Goal: Task Accomplishment & Management: Manage account settings

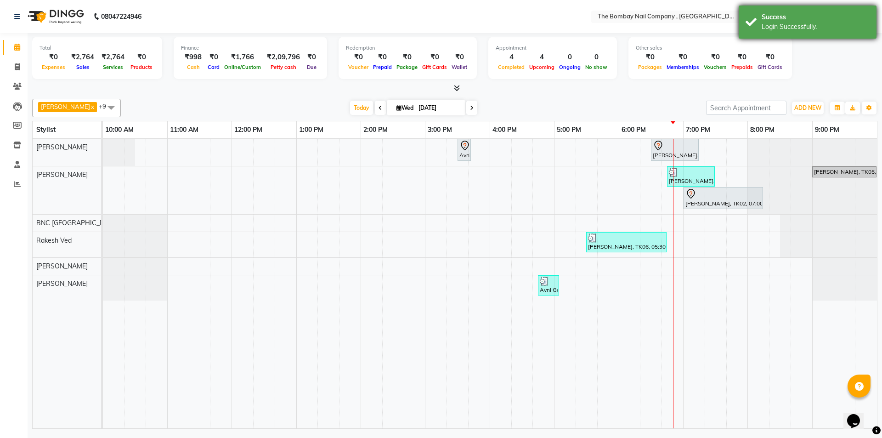
click at [786, 28] on div "Login Successfully." at bounding box center [815, 27] width 108 height 10
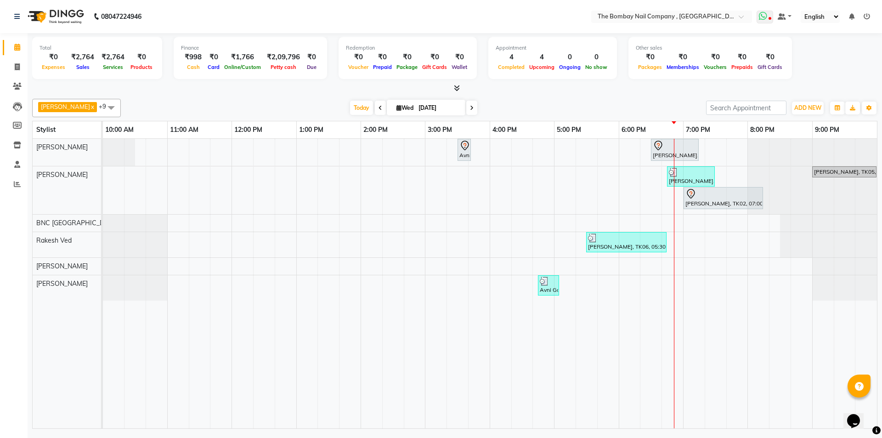
click at [765, 17] on icon at bounding box center [763, 15] width 8 height 9
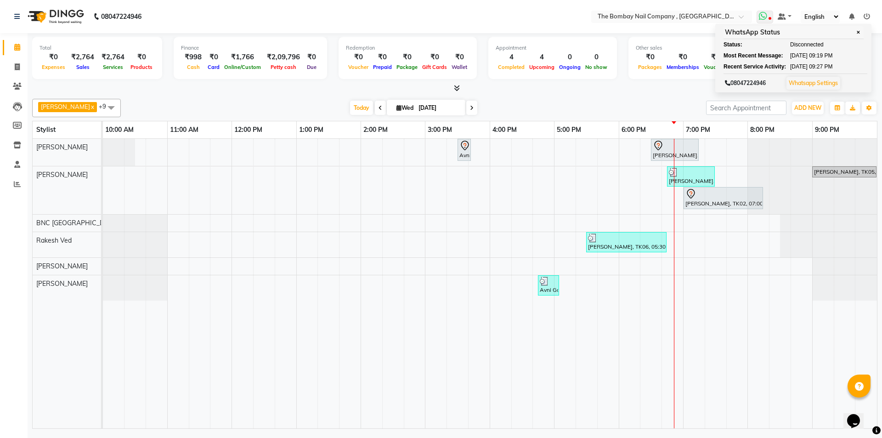
click at [859, 31] on span "✕" at bounding box center [858, 32] width 8 height 7
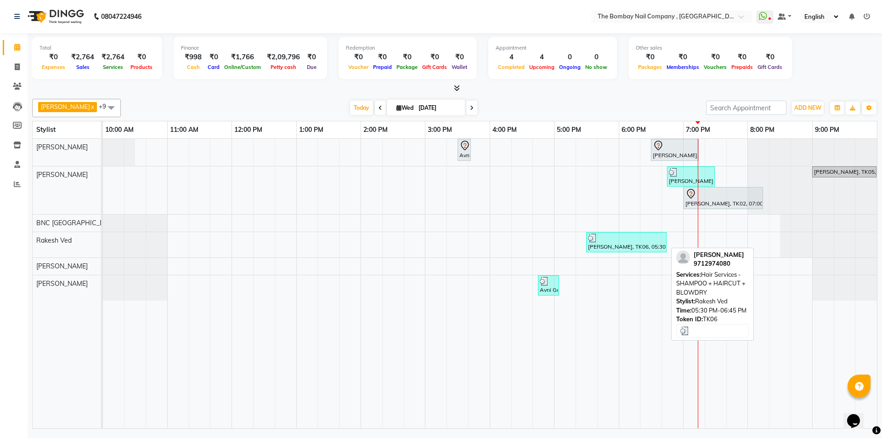
click at [619, 245] on div "[PERSON_NAME], TK06, 05:30 PM-06:45 PM, Hair Services - SHAMPOO + HAIRCUT + BLO…" at bounding box center [626, 241] width 79 height 17
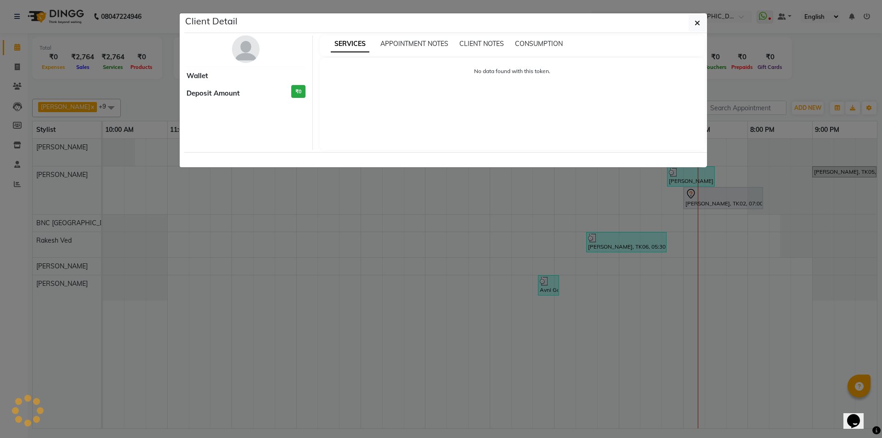
select select "3"
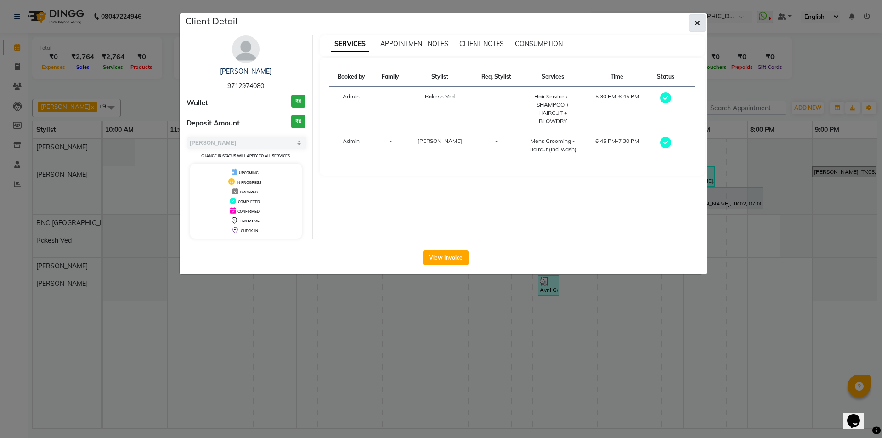
click at [695, 15] on button "button" at bounding box center [696, 22] width 17 height 17
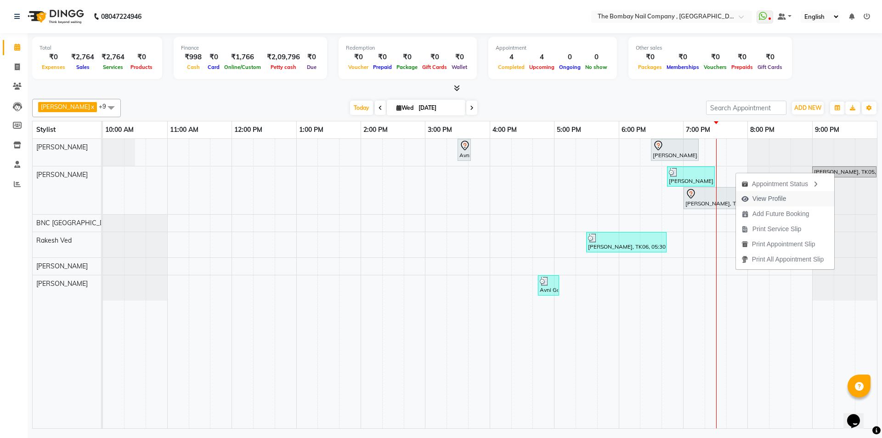
click at [787, 202] on span "View Profile" at bounding box center [764, 198] width 56 height 15
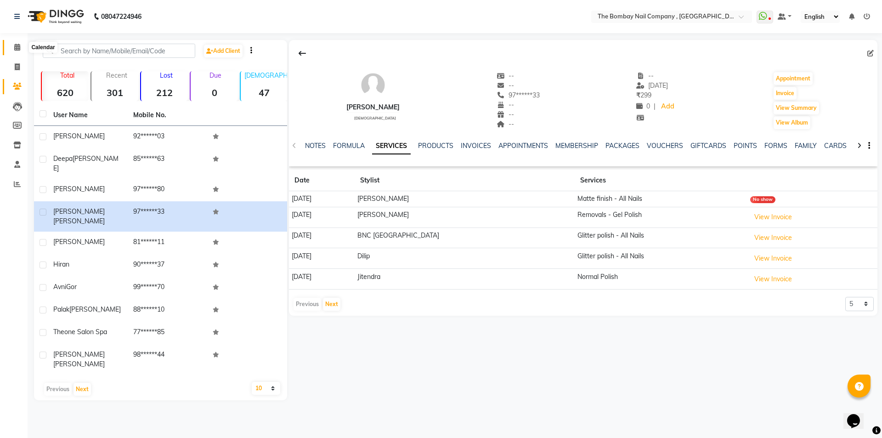
click at [10, 50] on span at bounding box center [17, 47] width 16 height 11
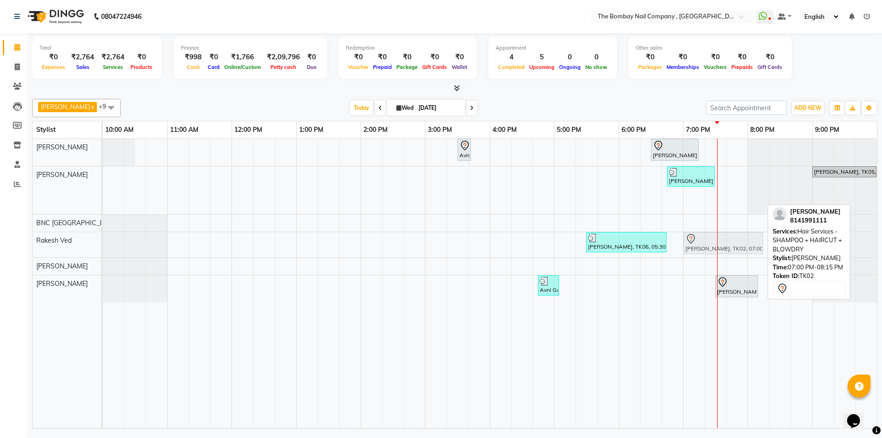
drag, startPoint x: 710, startPoint y: 195, endPoint x: 708, endPoint y: 231, distance: 36.8
click at [708, 231] on tbody "Avni Gor, TK01, 03:30 PM-03:40 PM, Removals - Gel Polish Hiran, TK04, 06:30 PM-…" at bounding box center [490, 220] width 774 height 163
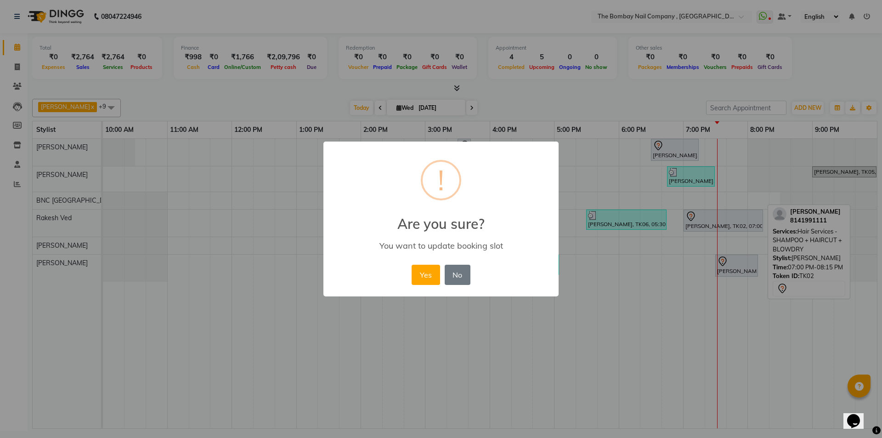
drag, startPoint x: 423, startPoint y: 269, endPoint x: 480, endPoint y: 234, distance: 66.4
click at [423, 269] on button "Yes" at bounding box center [425, 275] width 28 height 20
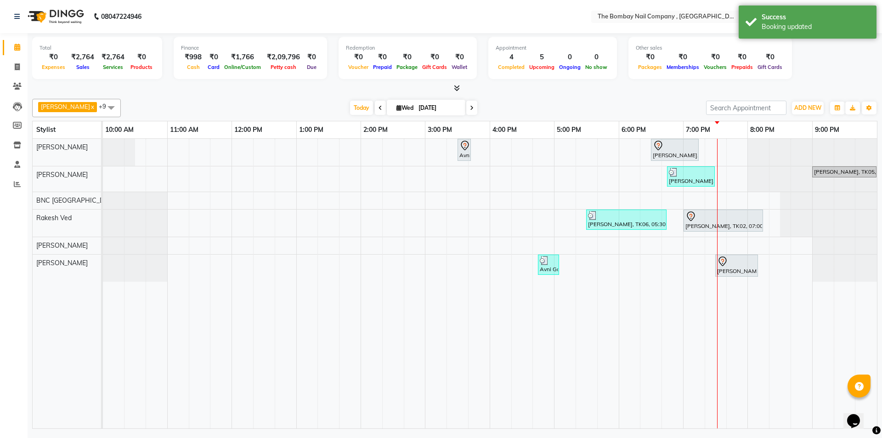
drag, startPoint x: 820, startPoint y: 173, endPoint x: 817, endPoint y: 186, distance: 13.1
click at [817, 186] on div "[PERSON_NAME], TK06, 06:45 PM-07:30 PM, Mens Grooming - Haircut (incl wash) [PE…" at bounding box center [490, 178] width 774 height 25
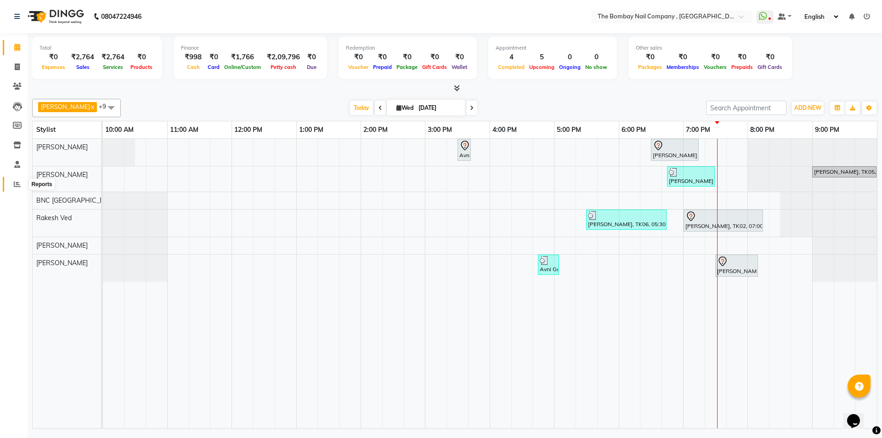
click at [14, 186] on icon at bounding box center [17, 183] width 7 height 7
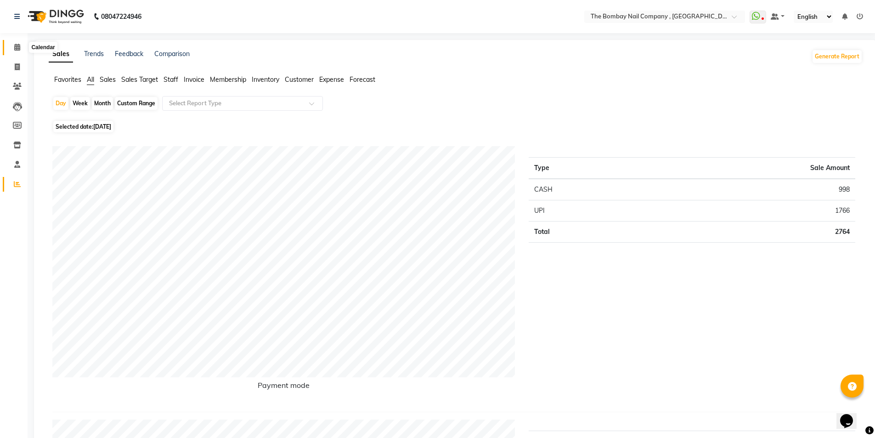
click at [18, 43] on span at bounding box center [17, 47] width 16 height 11
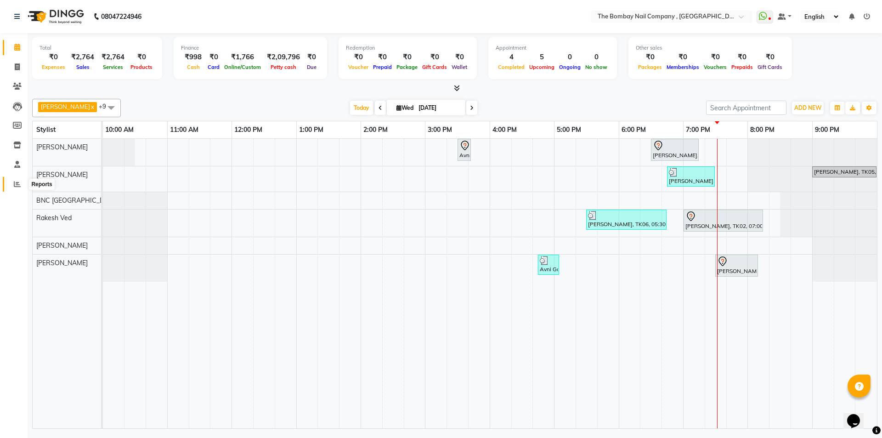
click at [18, 185] on icon at bounding box center [17, 183] width 7 height 7
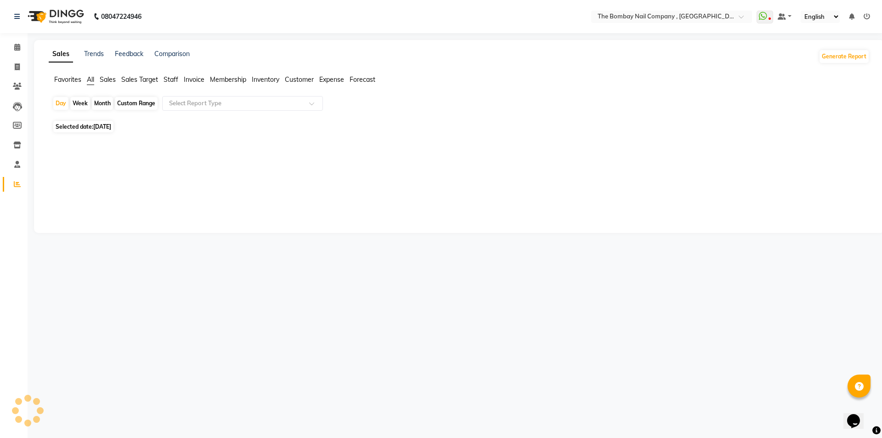
click at [102, 104] on div "Month" at bounding box center [102, 103] width 21 height 13
select select "9"
select select "2025"
click at [96, 103] on div "Month" at bounding box center [102, 103] width 21 height 13
select select "9"
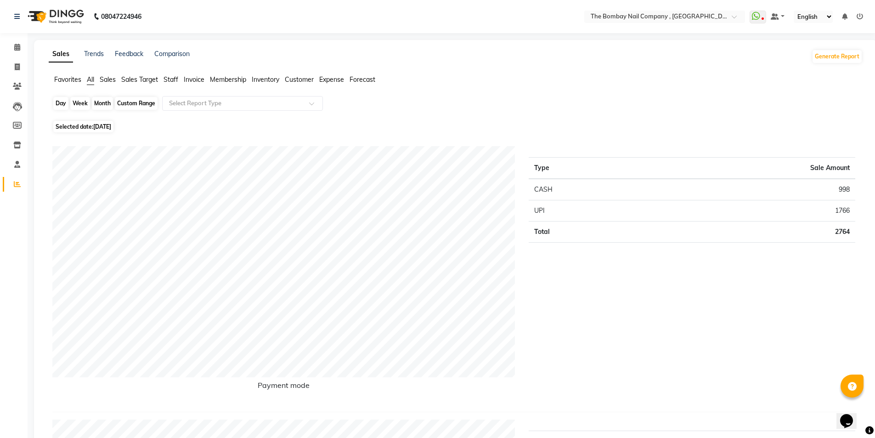
select select "2025"
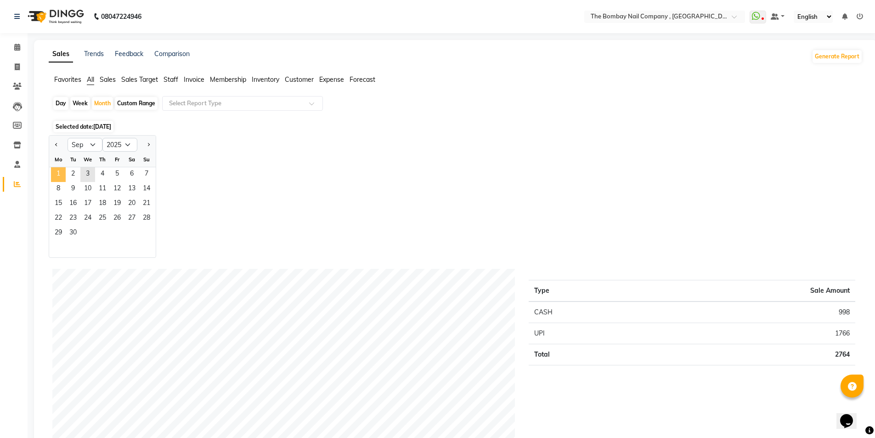
click at [54, 173] on span "1" at bounding box center [58, 174] width 15 height 15
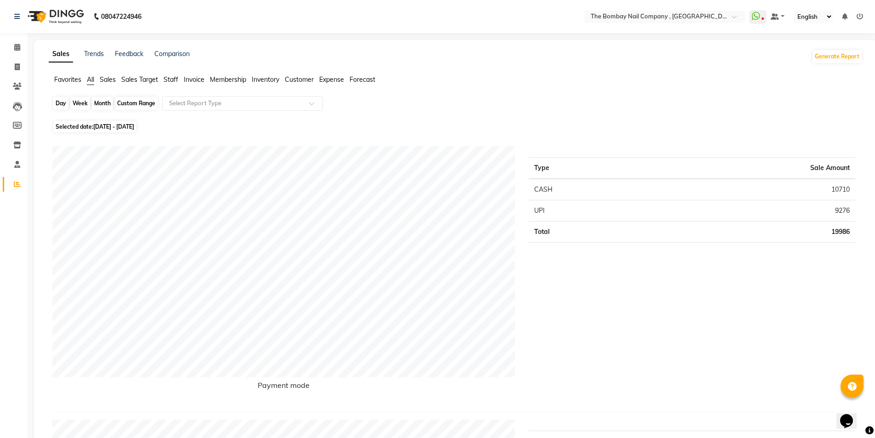
click at [103, 98] on div "Month" at bounding box center [102, 103] width 21 height 13
select select "9"
select select "2025"
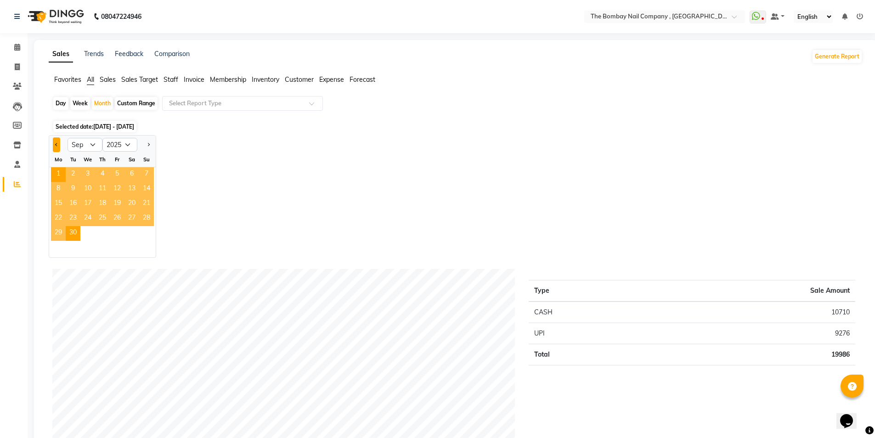
click at [55, 146] on button "Previous month" at bounding box center [56, 144] width 7 height 15
select select "8"
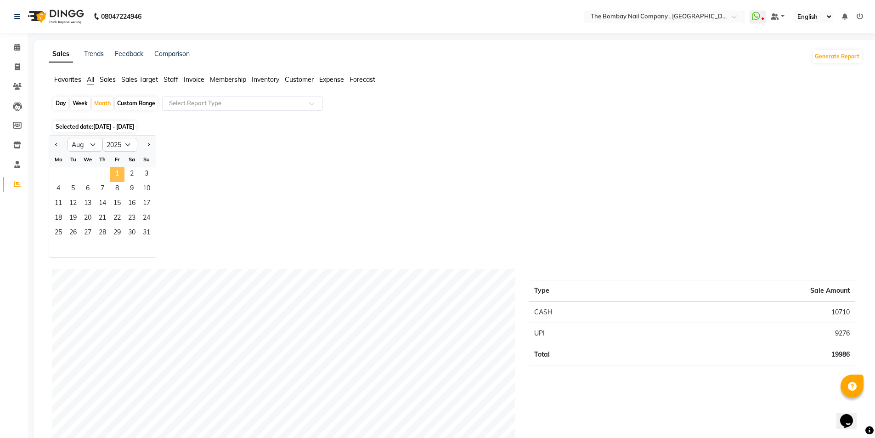
click at [121, 169] on span "1" at bounding box center [117, 174] width 15 height 15
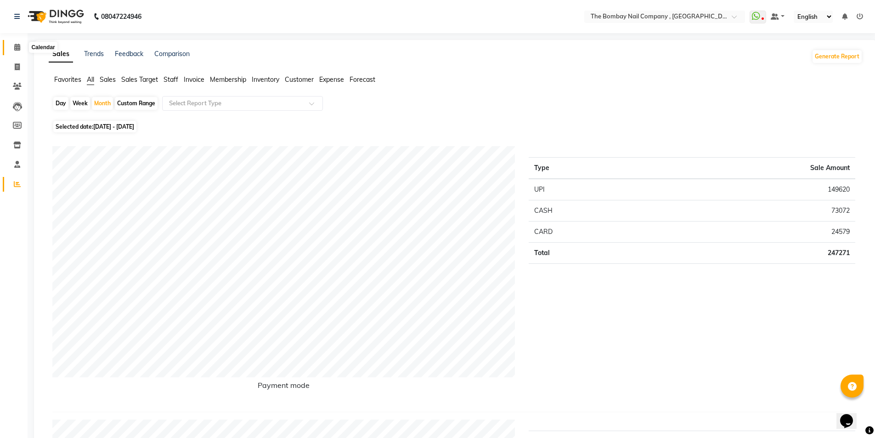
click at [17, 50] on icon at bounding box center [17, 47] width 6 height 7
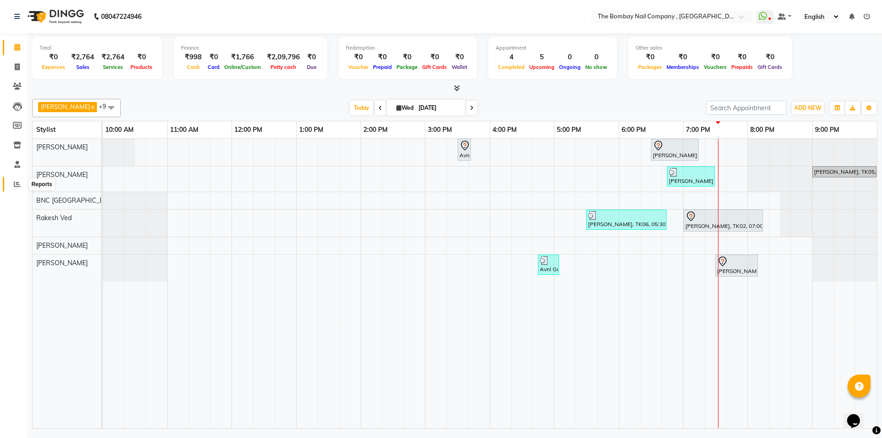
drag, startPoint x: 12, startPoint y: 185, endPoint x: 21, endPoint y: 180, distance: 9.5
click at [13, 185] on span at bounding box center [17, 184] width 16 height 11
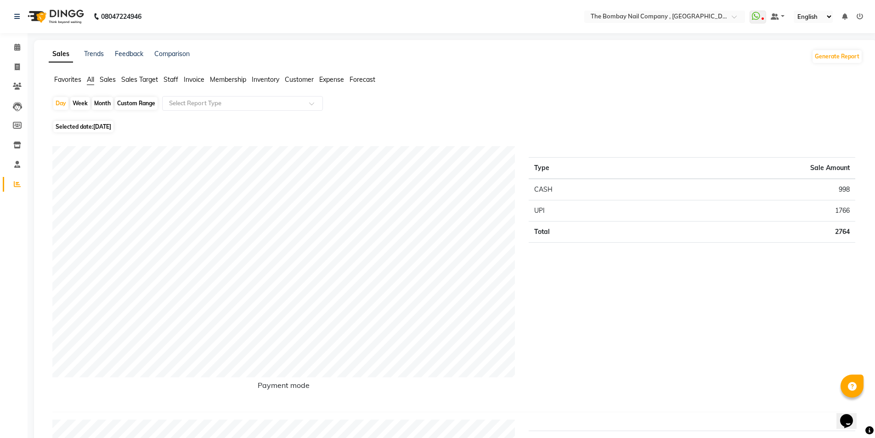
click at [99, 102] on div "Month" at bounding box center [102, 103] width 21 height 13
select select "9"
select select "2025"
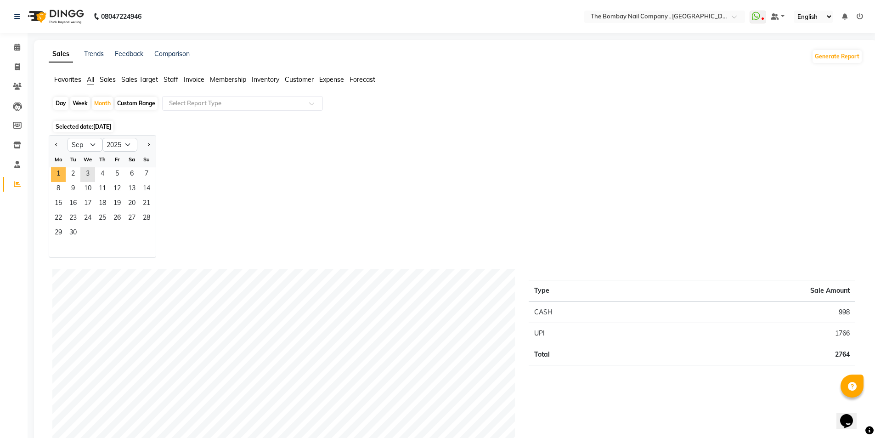
drag, startPoint x: 61, startPoint y: 178, endPoint x: 143, endPoint y: 147, distance: 87.8
click at [60, 179] on span "1" at bounding box center [58, 174] width 15 height 15
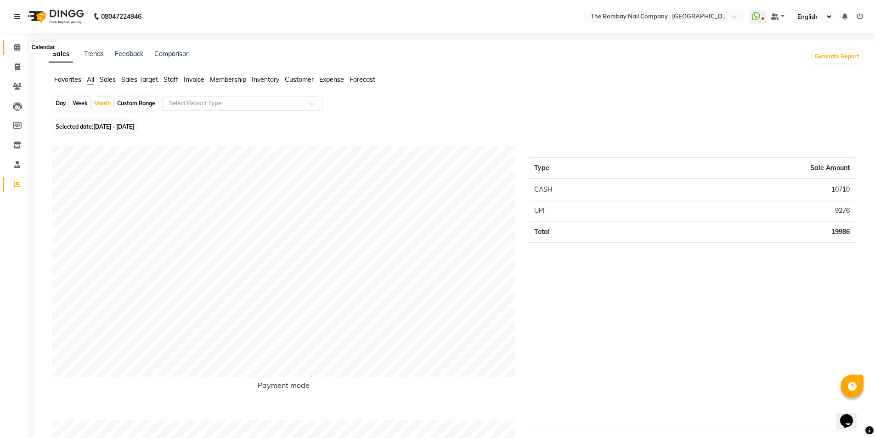
click at [13, 46] on span at bounding box center [17, 47] width 16 height 11
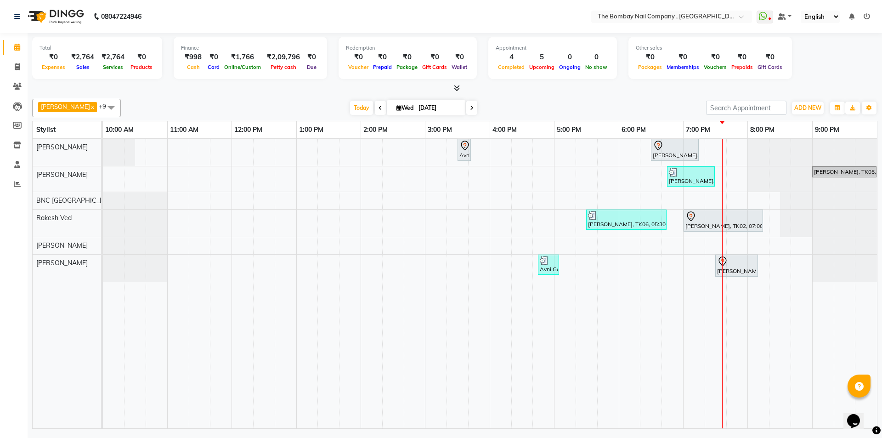
click at [470, 109] on icon at bounding box center [472, 108] width 4 height 6
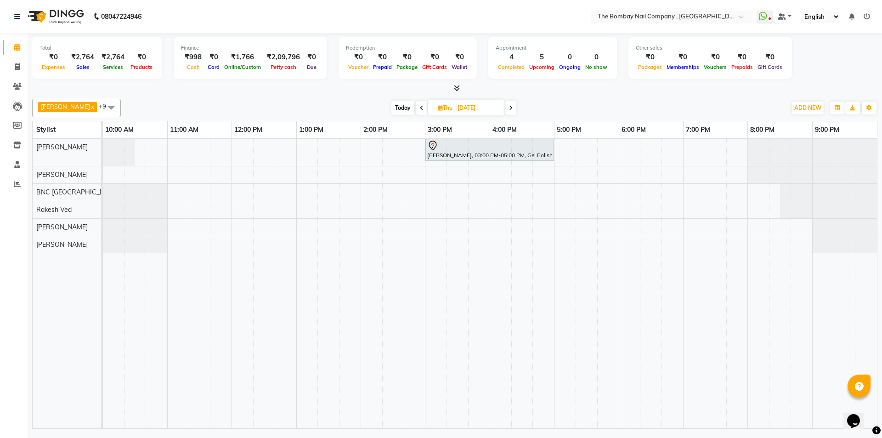
click at [505, 106] on span at bounding box center [510, 108] width 11 height 14
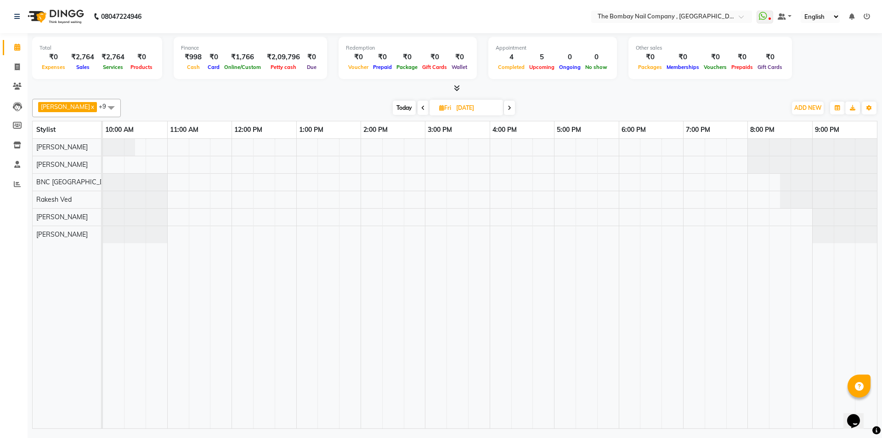
click at [504, 104] on span at bounding box center [509, 108] width 11 height 14
click at [508, 105] on icon at bounding box center [510, 108] width 4 height 6
drag, startPoint x: 388, startPoint y: 106, endPoint x: 390, endPoint y: 114, distance: 8.0
click at [391, 107] on span "Today" at bounding box center [402, 108] width 23 height 14
type input "[DATE]"
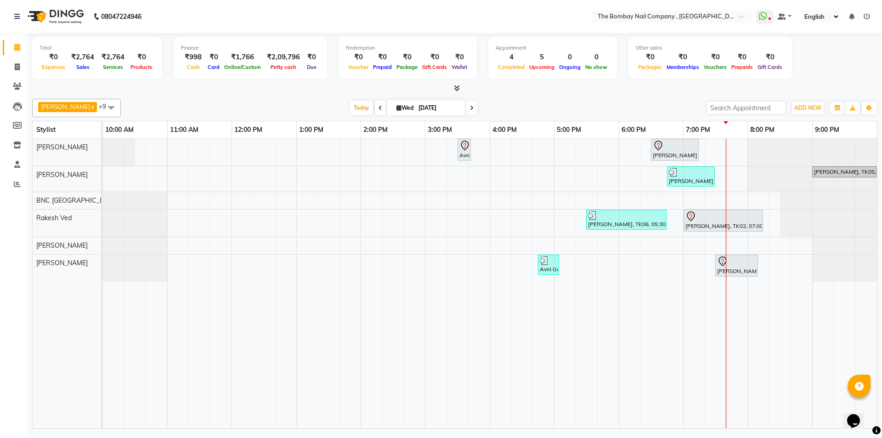
click at [394, 105] on span "Wed" at bounding box center [405, 107] width 22 height 7
select select "9"
select select "2025"
click at [365, 134] on button "Previous month" at bounding box center [364, 136] width 8 height 15
select select "8"
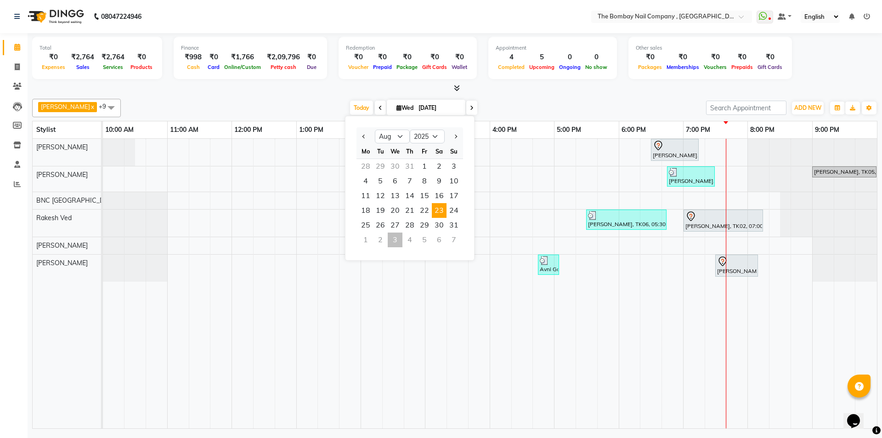
click at [444, 208] on span "23" at bounding box center [439, 210] width 15 height 15
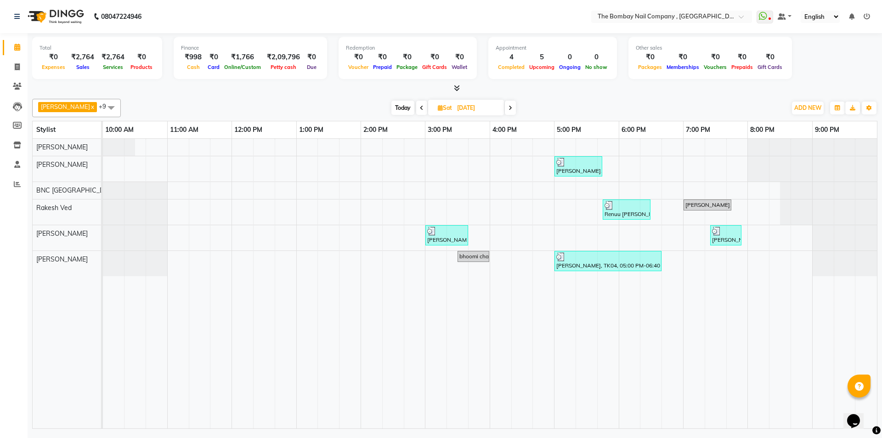
click at [508, 108] on icon at bounding box center [510, 108] width 4 height 6
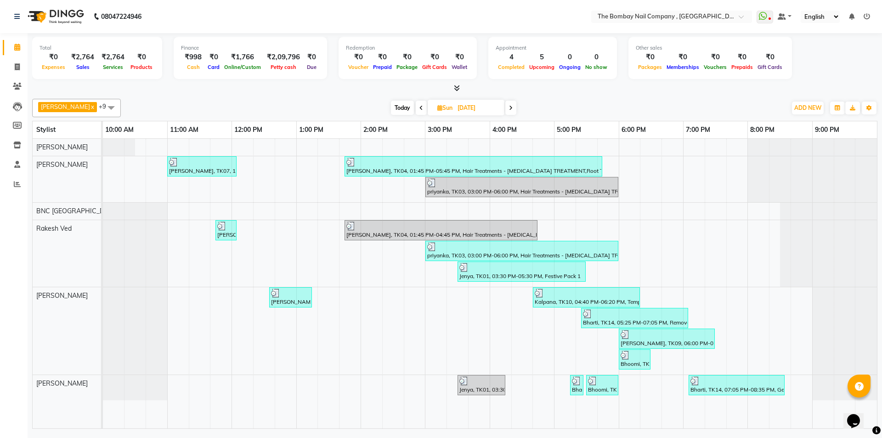
click at [509, 108] on icon at bounding box center [511, 108] width 4 height 6
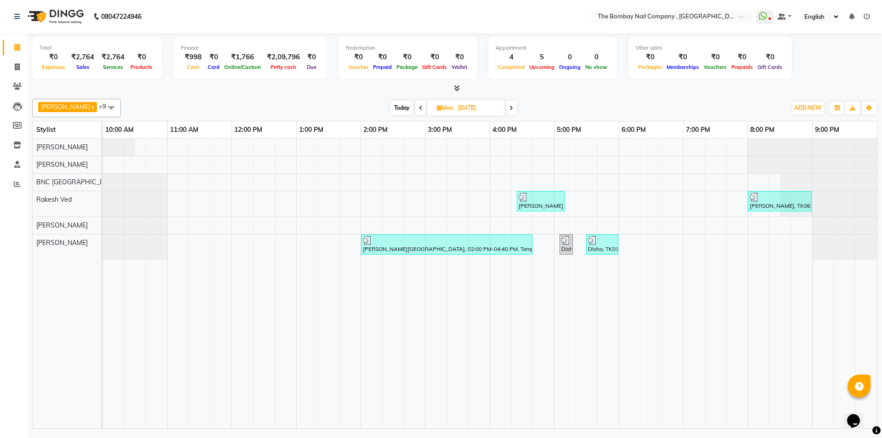
click at [419, 107] on icon at bounding box center [421, 108] width 4 height 6
type input "[DATE]"
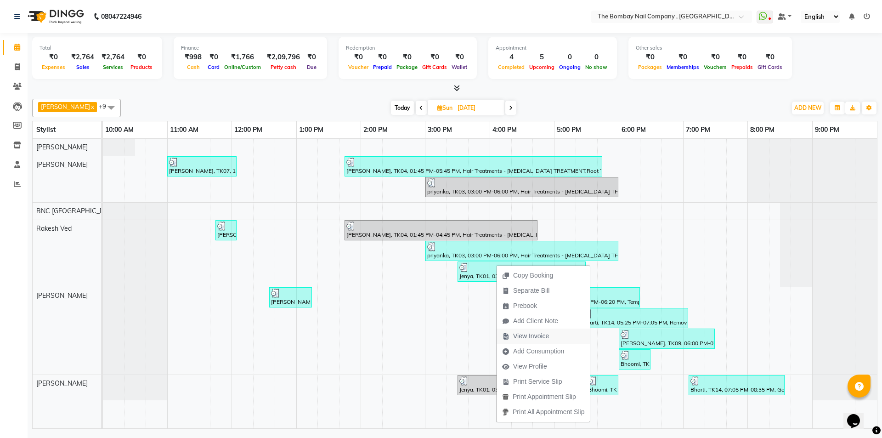
click at [512, 333] on span "View Invoice" at bounding box center [525, 335] width 58 height 15
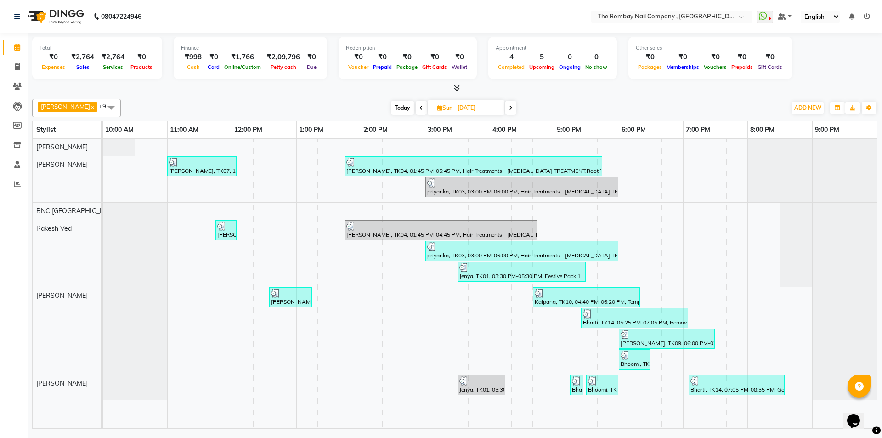
click at [505, 107] on span at bounding box center [510, 108] width 11 height 14
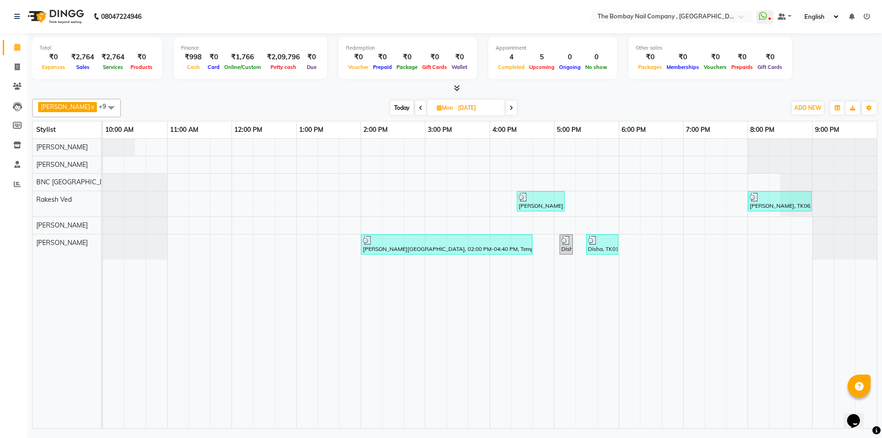
click at [509, 108] on icon at bounding box center [511, 108] width 4 height 6
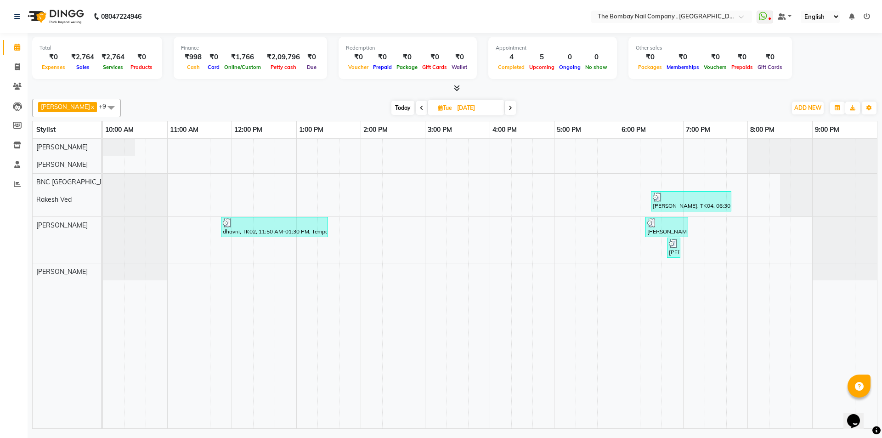
click at [508, 108] on icon at bounding box center [510, 108] width 4 height 6
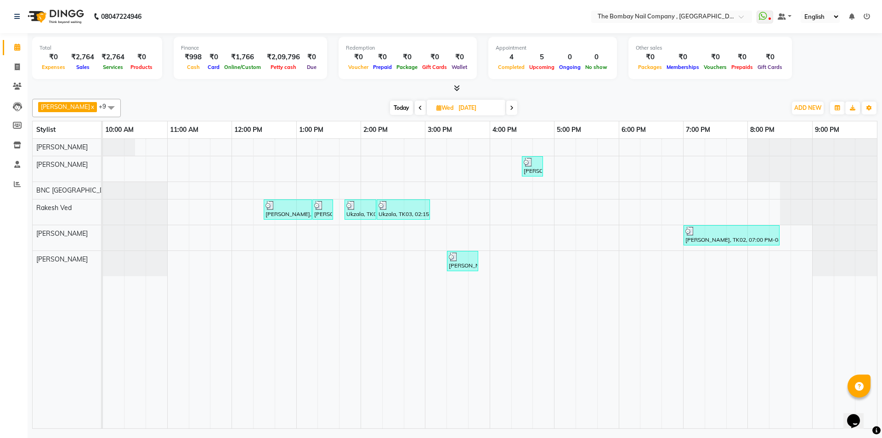
click at [510, 109] on icon at bounding box center [512, 108] width 4 height 6
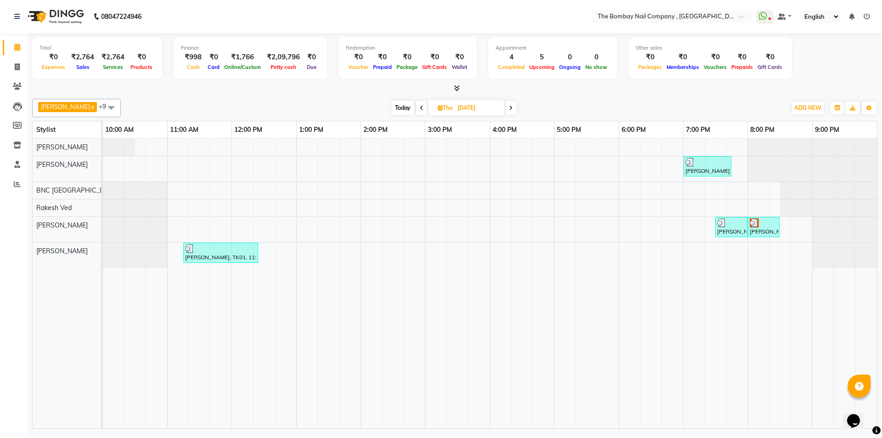
click at [509, 109] on icon at bounding box center [511, 108] width 4 height 6
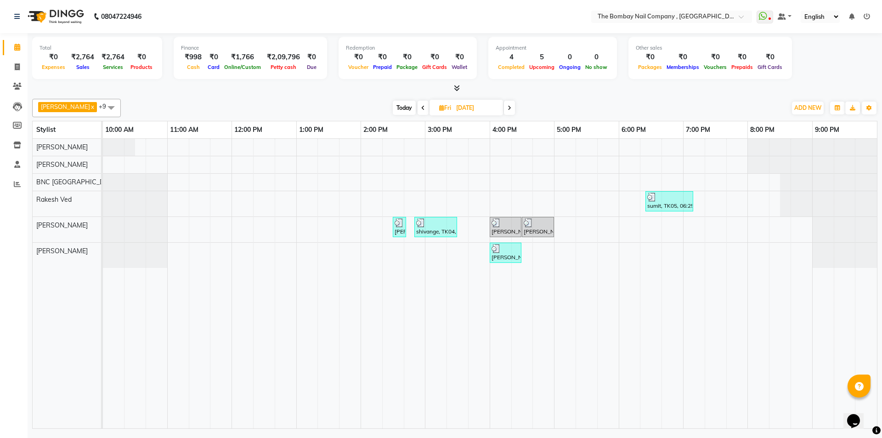
click at [504, 109] on span at bounding box center [509, 108] width 11 height 14
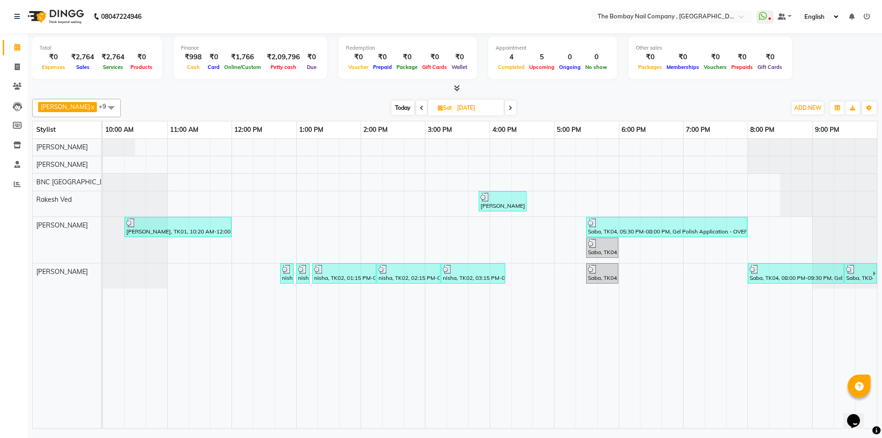
click at [508, 109] on icon at bounding box center [510, 108] width 4 height 6
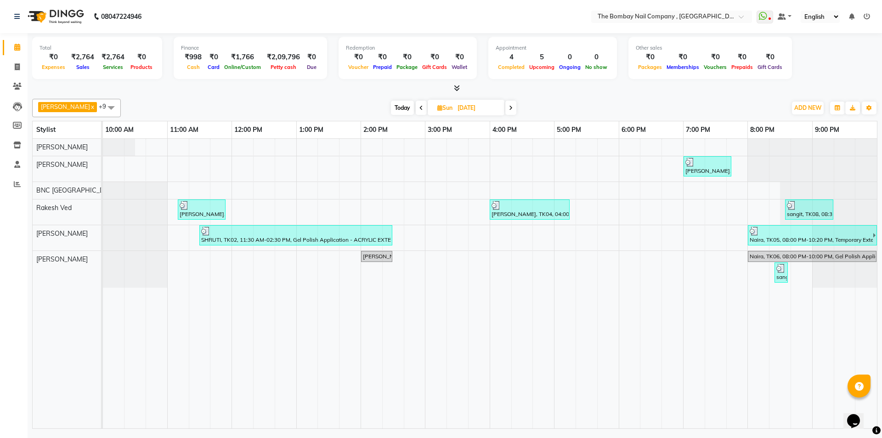
click at [509, 109] on icon at bounding box center [511, 108] width 4 height 6
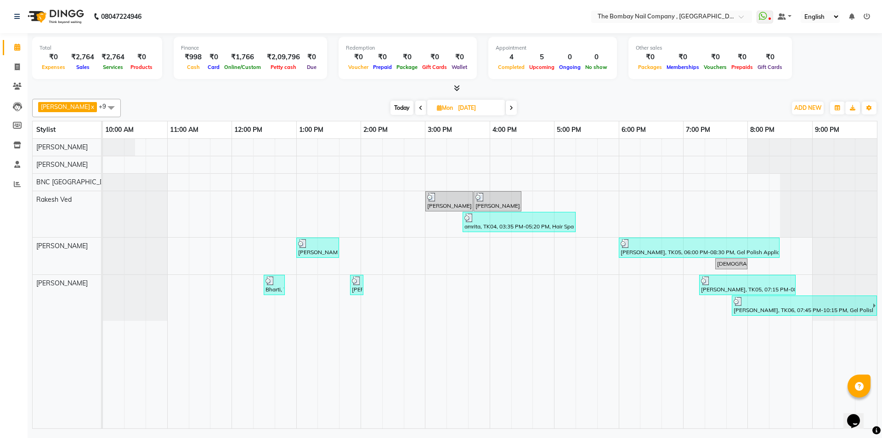
click at [507, 107] on span at bounding box center [511, 108] width 11 height 14
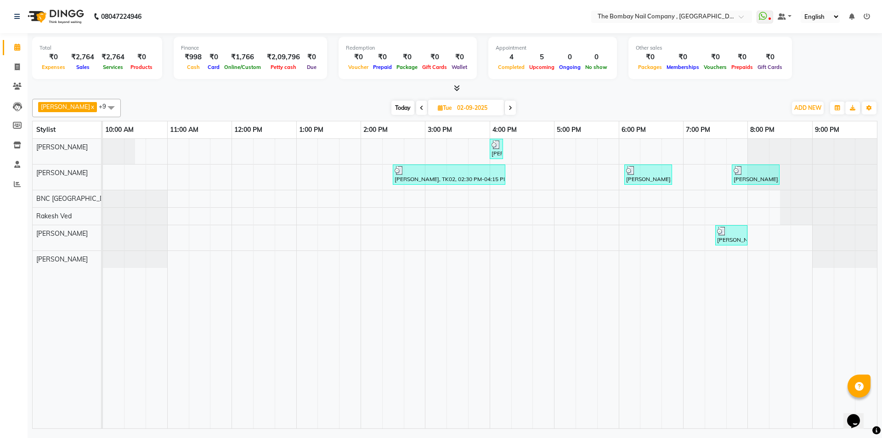
click at [508, 105] on icon at bounding box center [510, 108] width 4 height 6
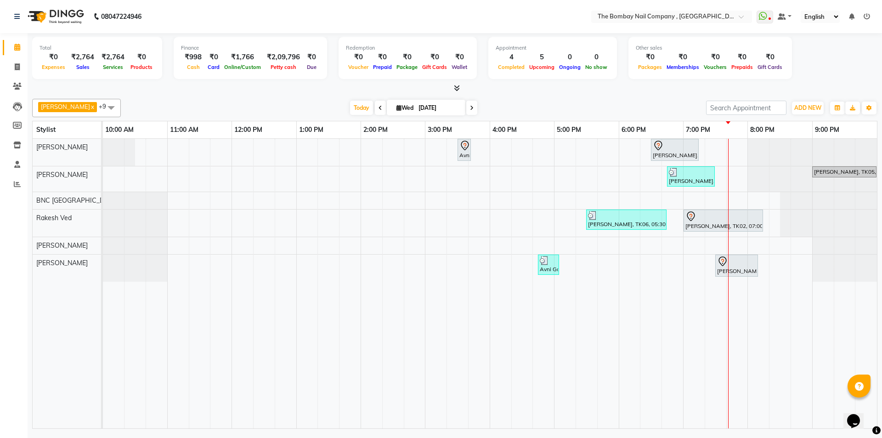
click at [470, 110] on icon at bounding box center [472, 108] width 4 height 6
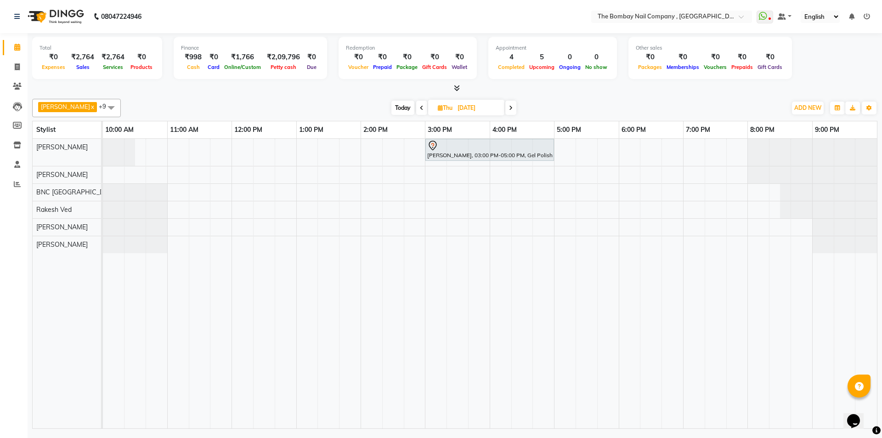
click at [391, 107] on span "Today" at bounding box center [402, 108] width 23 height 14
type input "[DATE]"
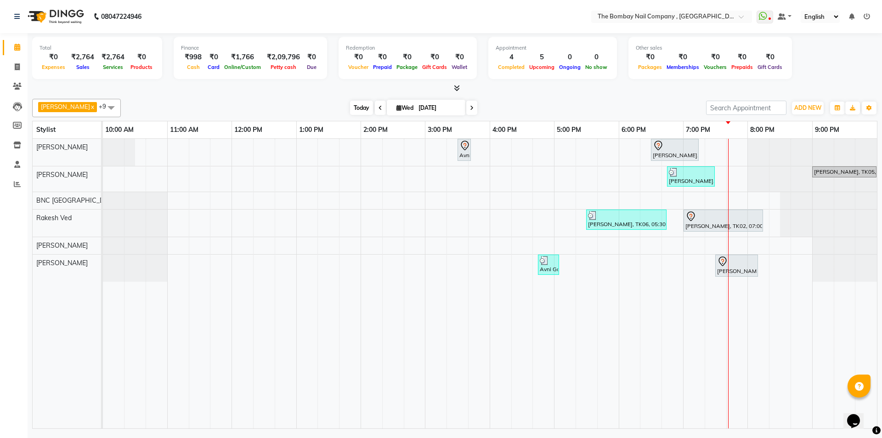
click at [358, 106] on span "Today" at bounding box center [361, 108] width 23 height 14
drag, startPoint x: 396, startPoint y: 107, endPoint x: 394, endPoint y: 112, distance: 5.8
click at [396, 107] on span "Wed" at bounding box center [405, 107] width 22 height 7
select select "9"
select select "2025"
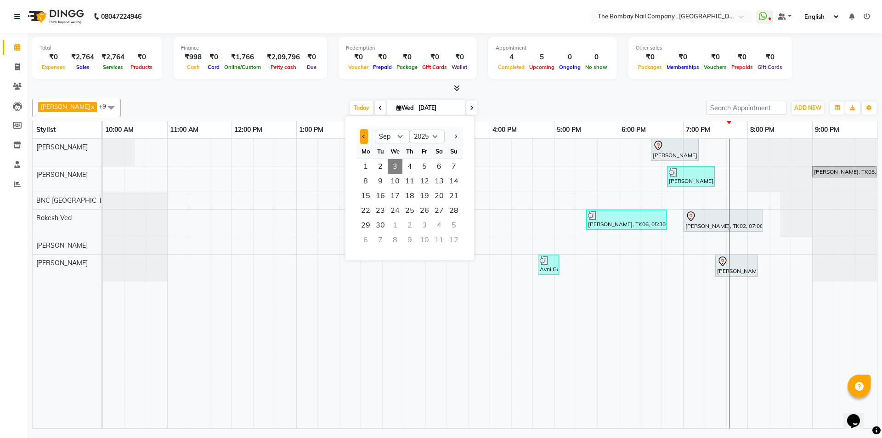
click at [365, 137] on span "Previous month" at bounding box center [364, 137] width 4 height 4
select select "8"
click at [392, 209] on span "20" at bounding box center [395, 210] width 15 height 15
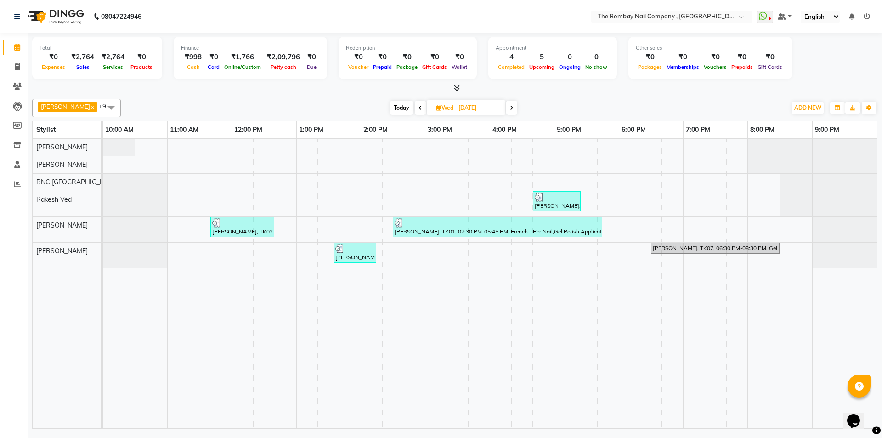
click at [510, 106] on icon at bounding box center [512, 108] width 4 height 6
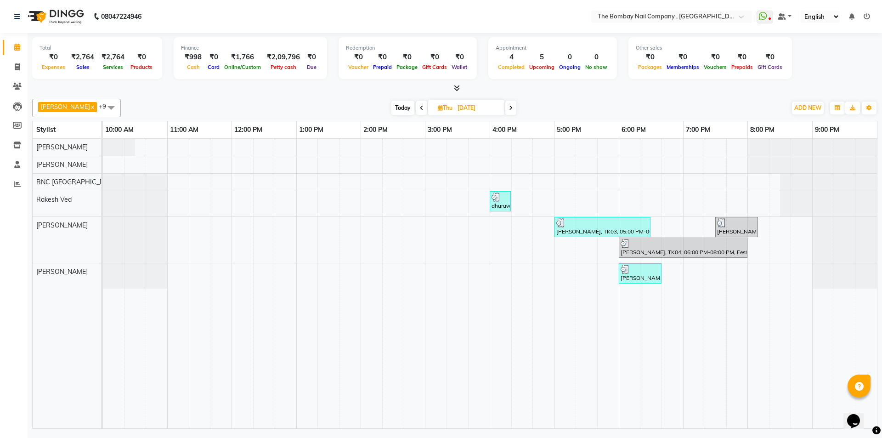
click at [509, 106] on icon at bounding box center [511, 108] width 4 height 6
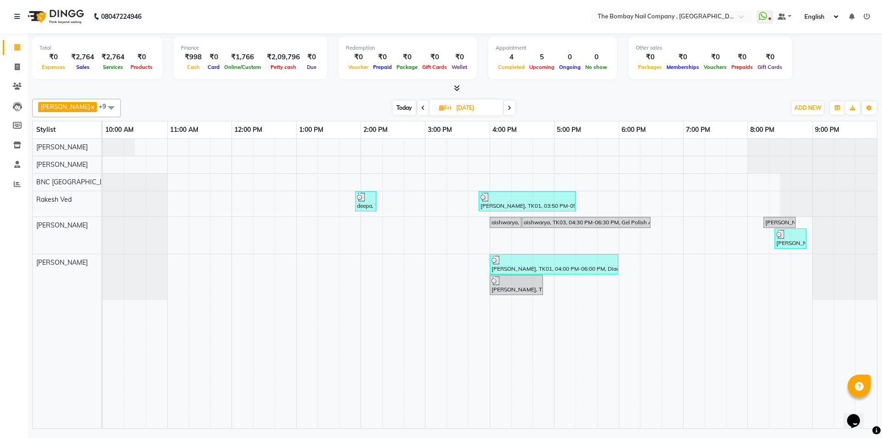
click at [507, 106] on icon at bounding box center [509, 108] width 4 height 6
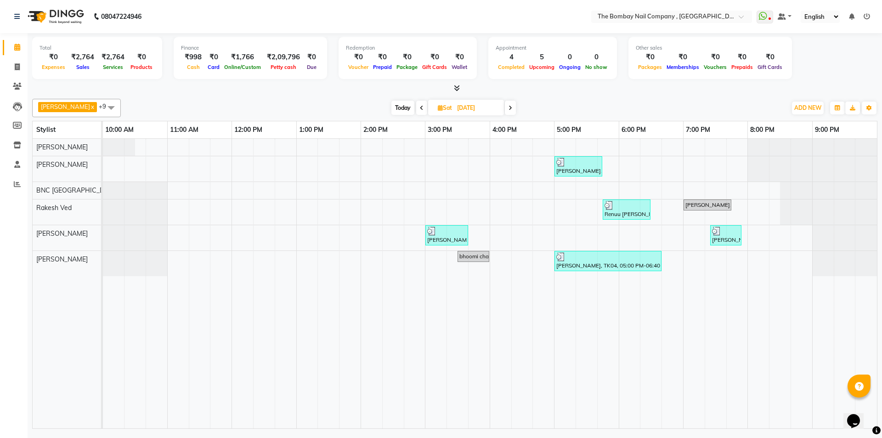
click at [505, 110] on span at bounding box center [510, 108] width 11 height 14
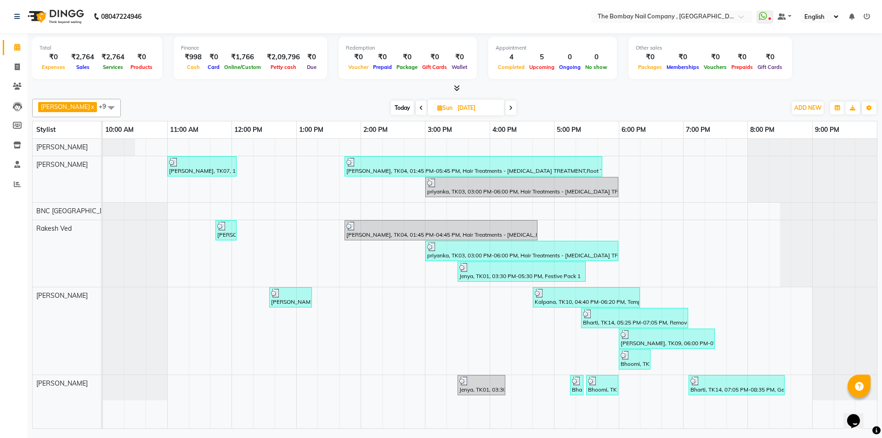
click at [505, 110] on span at bounding box center [510, 108] width 11 height 14
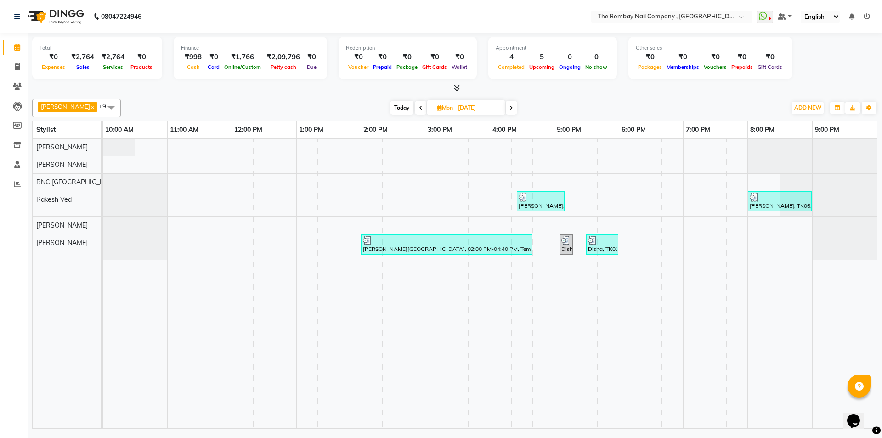
click at [509, 106] on icon at bounding box center [511, 108] width 4 height 6
type input "[DATE]"
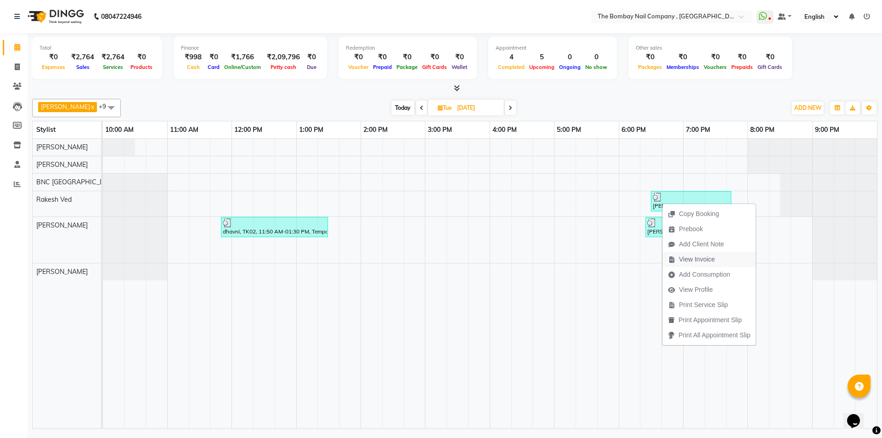
click at [685, 262] on span "View Invoice" at bounding box center [697, 259] width 36 height 10
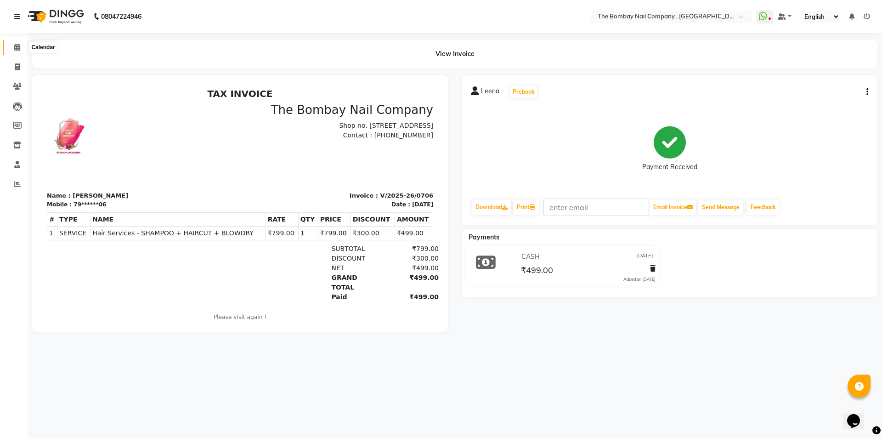
click at [18, 51] on span at bounding box center [17, 47] width 16 height 11
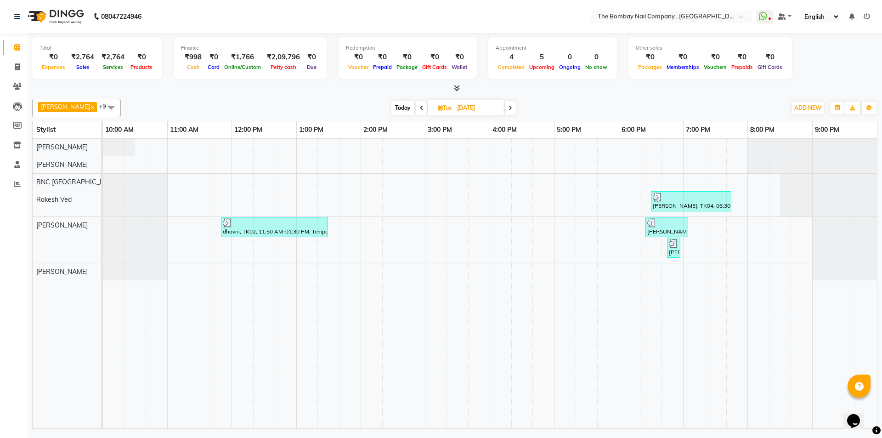
click at [505, 111] on span at bounding box center [510, 108] width 11 height 14
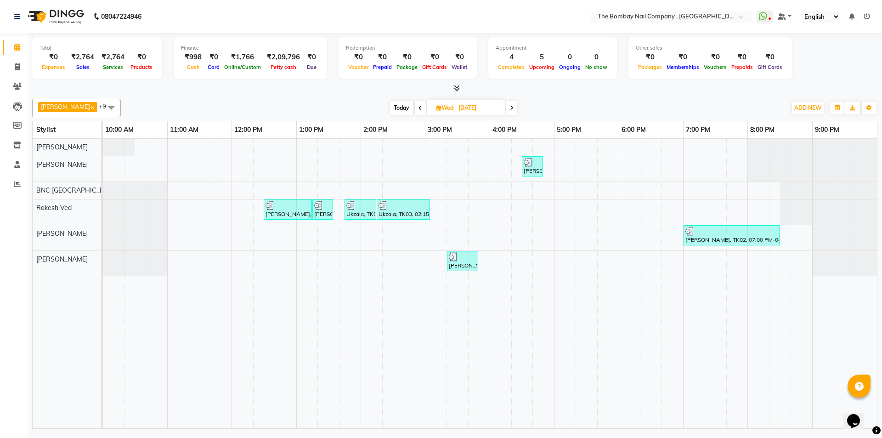
click at [390, 109] on span "Today" at bounding box center [401, 108] width 23 height 14
type input "[DATE]"
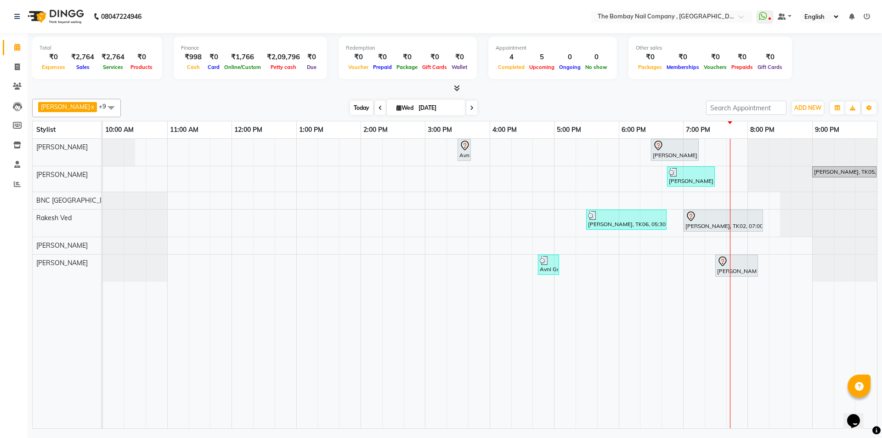
click at [351, 108] on span "Today" at bounding box center [361, 108] width 23 height 14
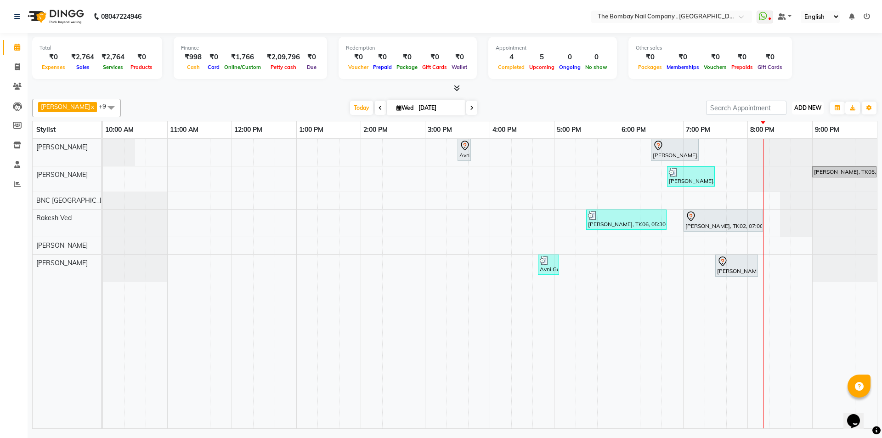
click at [807, 109] on span "ADD NEW" at bounding box center [807, 107] width 27 height 7
click at [791, 140] on link "Add Invoice" at bounding box center [786, 137] width 73 height 12
select select "service"
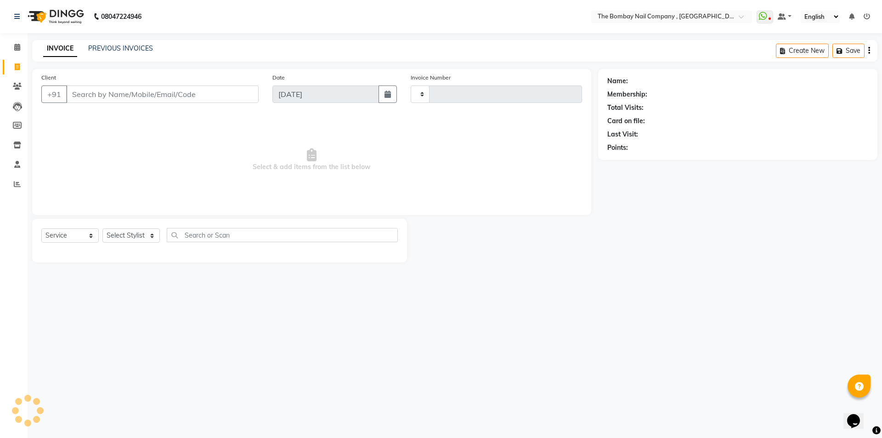
type input "0746"
select select "7684"
click at [121, 235] on select "Select Stylist BNC [GEOGRAPHIC_DATA] [PERSON_NAME] Krishna [PERSON_NAME] [PERSO…" at bounding box center [133, 235] width 63 height 14
select select "68146"
click at [102, 228] on select "Select Stylist BNC [GEOGRAPHIC_DATA] [PERSON_NAME] Krishna [PERSON_NAME] [PERSO…" at bounding box center [133, 235] width 63 height 14
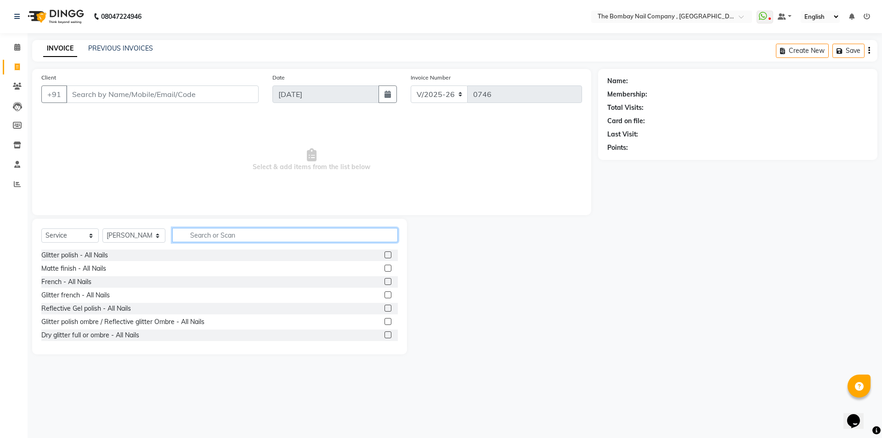
click at [182, 234] on input "text" at bounding box center [285, 235] width 226 height 14
type input "pedi"
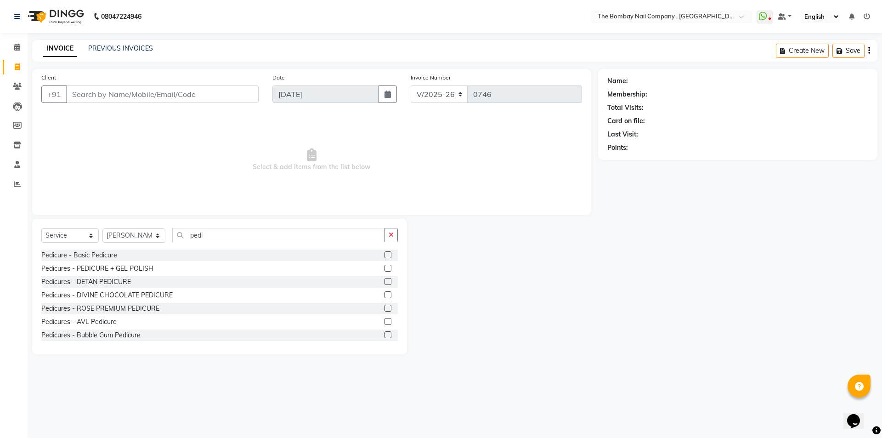
click at [384, 268] on label at bounding box center [387, 268] width 7 height 7
click at [384, 268] on input "checkbox" at bounding box center [387, 268] width 6 height 6
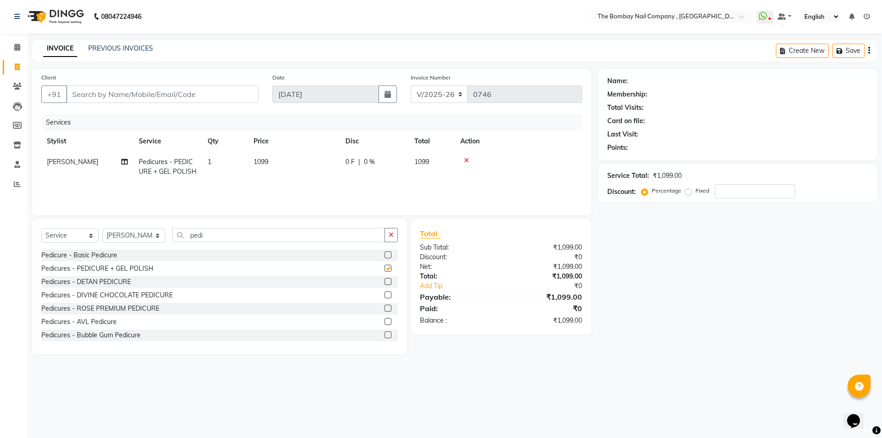
checkbox input "false"
click at [135, 233] on select "Select Stylist BNC [GEOGRAPHIC_DATA] [PERSON_NAME] Krishna [PERSON_NAME] [PERSO…" at bounding box center [133, 235] width 63 height 14
select select "90049"
click at [102, 228] on select "Select Stylist BNC [GEOGRAPHIC_DATA] [PERSON_NAME] Krishna [PERSON_NAME] [PERSO…" at bounding box center [133, 235] width 63 height 14
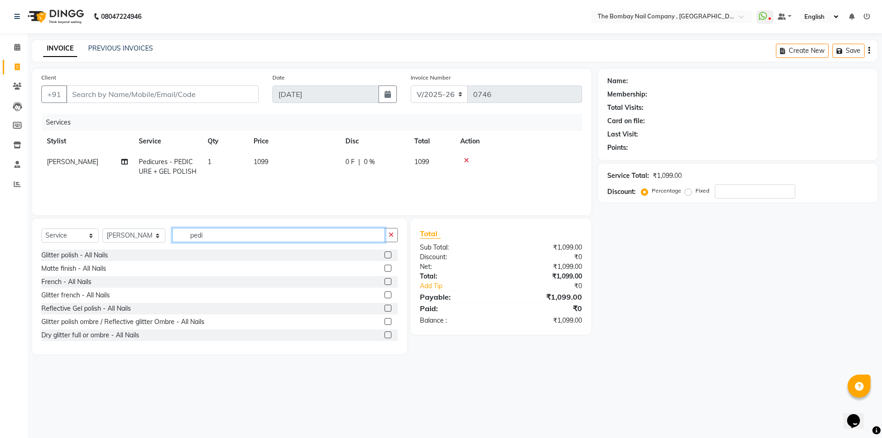
click at [240, 237] on input "pedi" at bounding box center [278, 235] width 213 height 14
type input "ped"
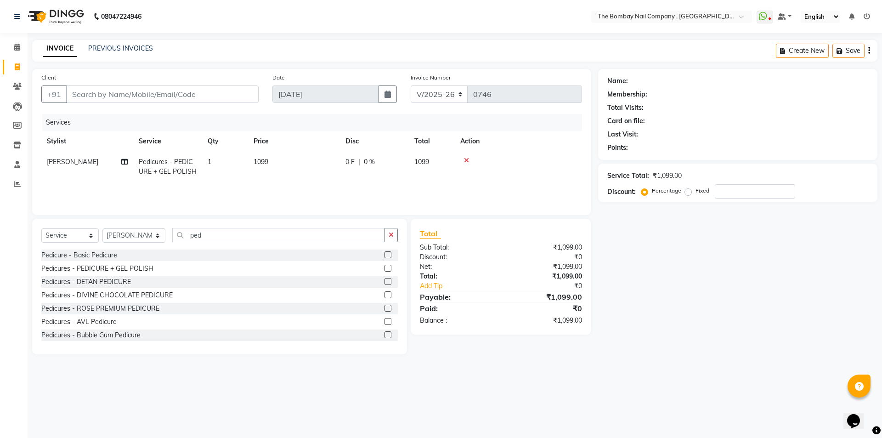
click at [384, 268] on label at bounding box center [387, 268] width 7 height 7
click at [384, 268] on input "checkbox" at bounding box center [387, 268] width 6 height 6
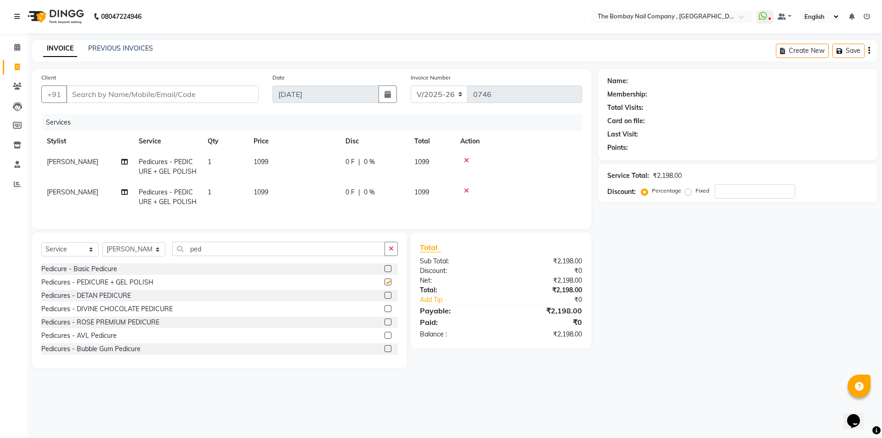
checkbox input "false"
click at [198, 256] on input "ped" at bounding box center [278, 249] width 213 height 14
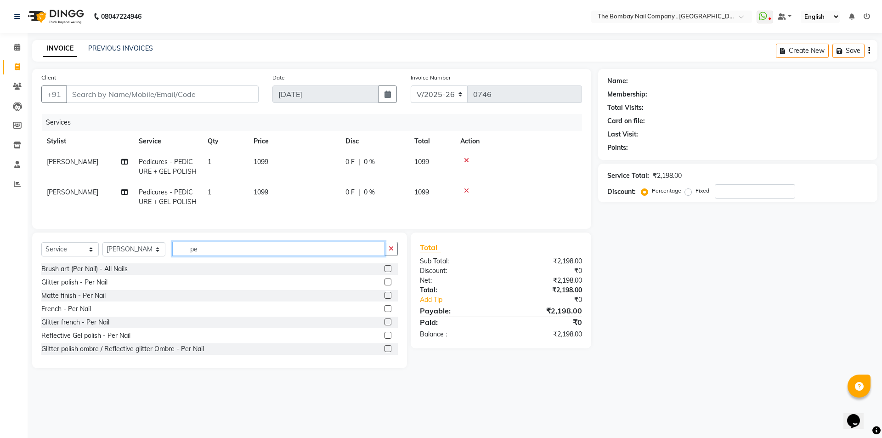
type input "p"
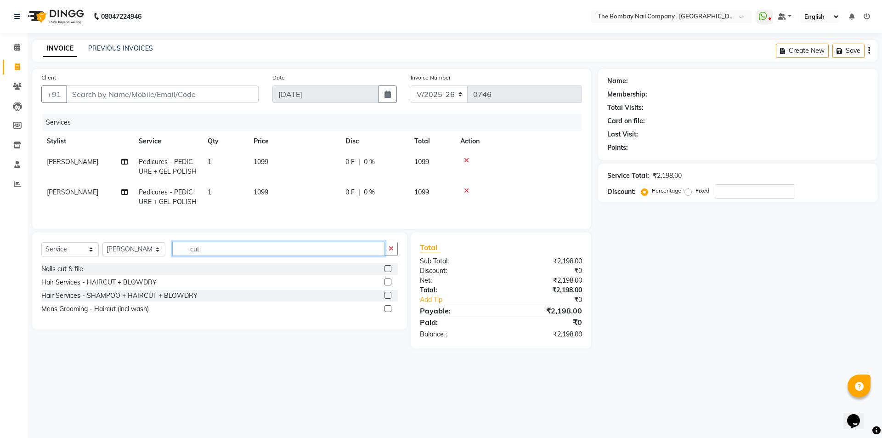
type input "cut"
click at [388, 272] on label at bounding box center [387, 268] width 7 height 7
click at [388, 272] on input "checkbox" at bounding box center [387, 269] width 6 height 6
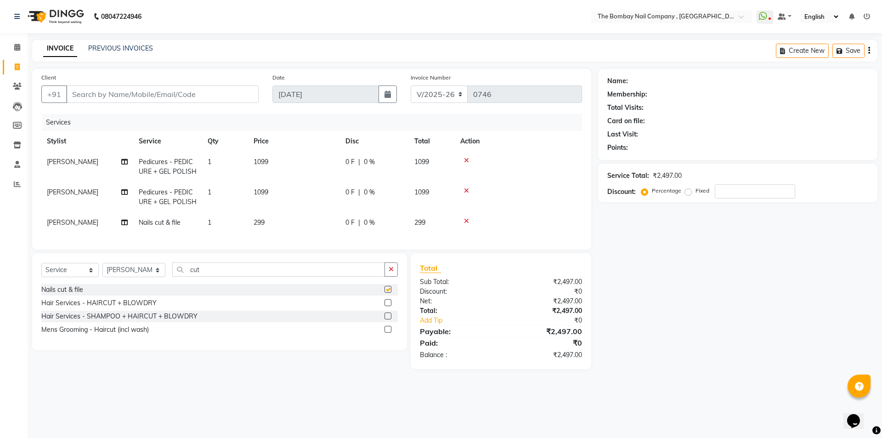
checkbox input "false"
click at [218, 276] on input "cut" at bounding box center [278, 269] width 213 height 14
click at [138, 276] on select "Select Stylist BNC [GEOGRAPHIC_DATA] [PERSON_NAME] Krishna [PERSON_NAME] [PERSO…" at bounding box center [133, 270] width 63 height 14
select select "68146"
click at [102, 270] on select "Select Stylist BNC [GEOGRAPHIC_DATA] [PERSON_NAME] Krishna [PERSON_NAME] [PERSO…" at bounding box center [133, 270] width 63 height 14
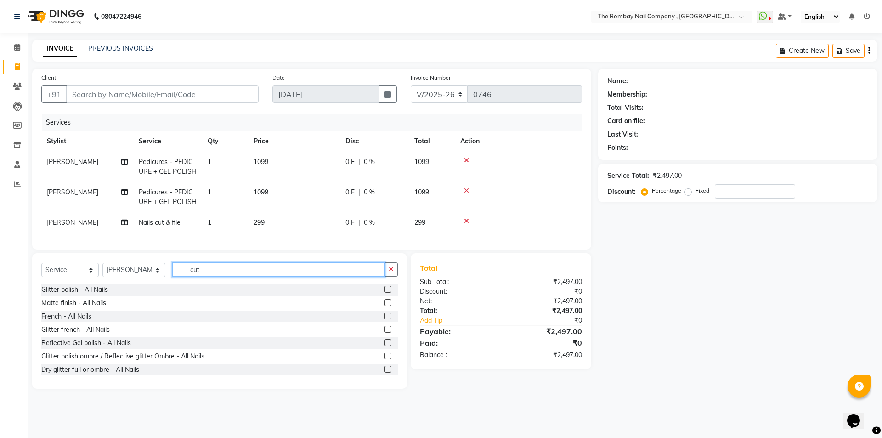
click at [213, 276] on input "cut" at bounding box center [278, 269] width 213 height 14
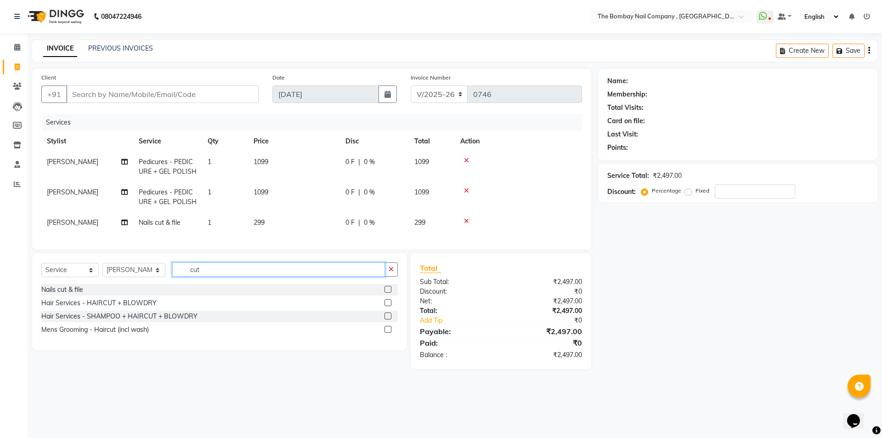
type input "cut"
click at [389, 293] on label at bounding box center [387, 289] width 7 height 7
click at [389, 293] on input "checkbox" at bounding box center [387, 290] width 6 height 6
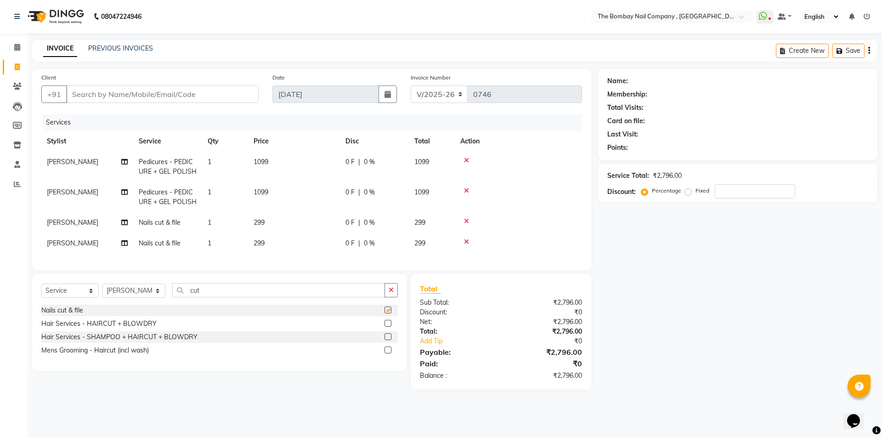
checkbox input "false"
click at [268, 220] on td "299" at bounding box center [294, 222] width 92 height 21
select select "90049"
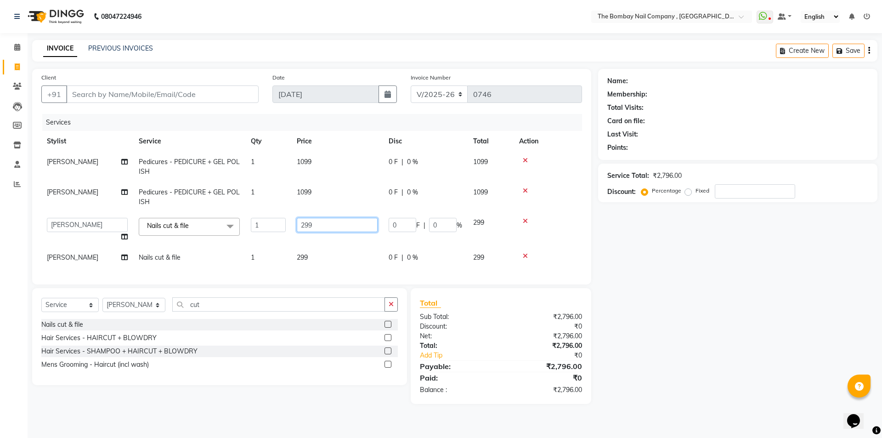
click at [318, 225] on input "299" at bounding box center [337, 225] width 81 height 14
type input "250"
click at [311, 257] on div "Services Stylist Service Qty Price Disc Total Action [PERSON_NAME] Pedicures - …" at bounding box center [311, 194] width 541 height 161
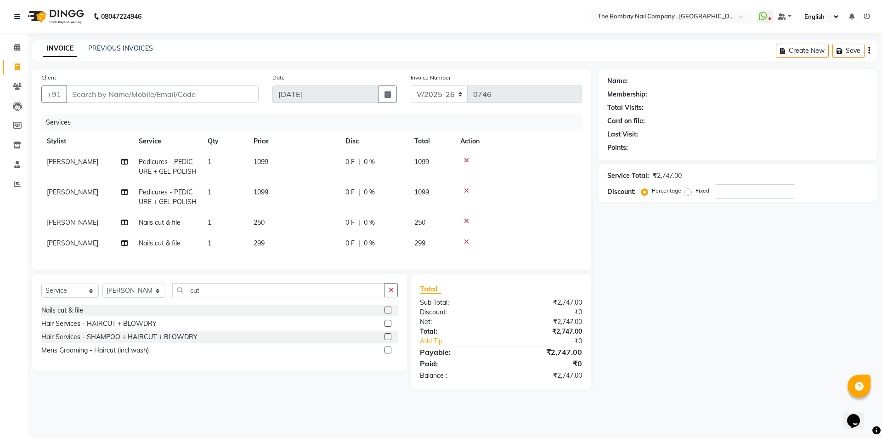
click at [261, 242] on span "299" at bounding box center [258, 243] width 11 height 8
select select "68146"
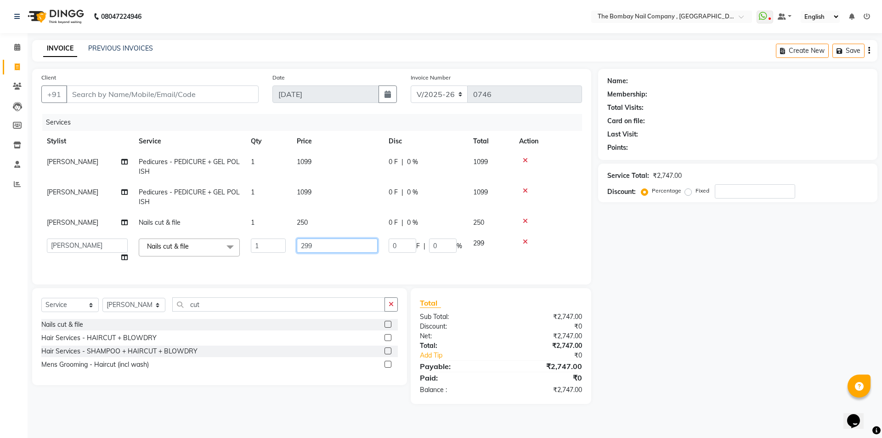
click at [318, 245] on input "299" at bounding box center [337, 245] width 81 height 14
type input "250"
click at [324, 266] on div "Services Stylist Service Qty Price Disc Total Action [PERSON_NAME] Pedicures - …" at bounding box center [311, 194] width 541 height 161
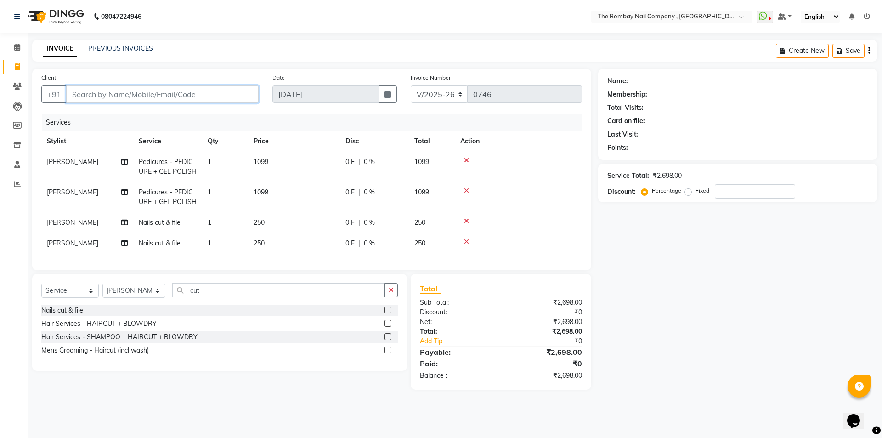
click at [175, 90] on input "Client" at bounding box center [162, 93] width 192 height 17
type input "6"
type input "0"
type input "6"
click at [221, 93] on input "Client" at bounding box center [162, 93] width 192 height 17
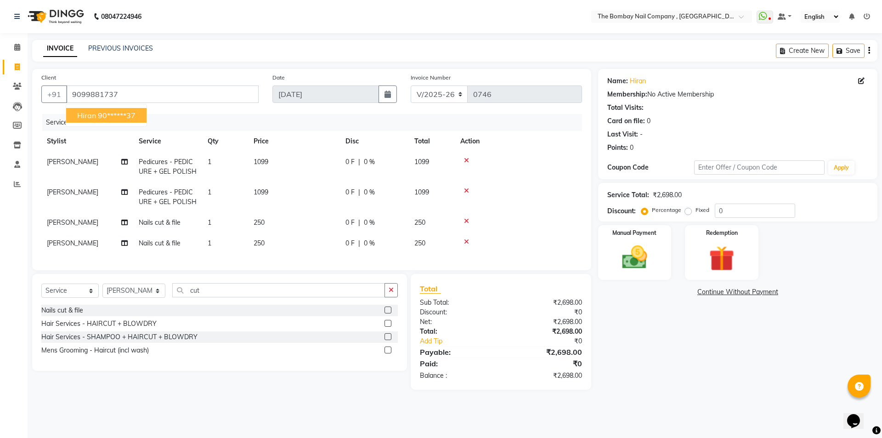
click at [132, 116] on ngb-highlight "90******37" at bounding box center [117, 115] width 38 height 9
type input "90******37"
click at [623, 251] on img at bounding box center [634, 257] width 43 height 30
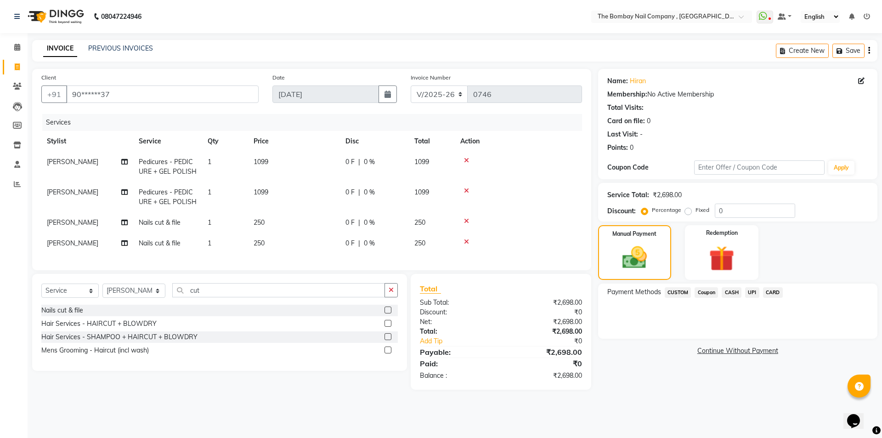
click at [752, 290] on span "UPI" at bounding box center [752, 292] width 14 height 11
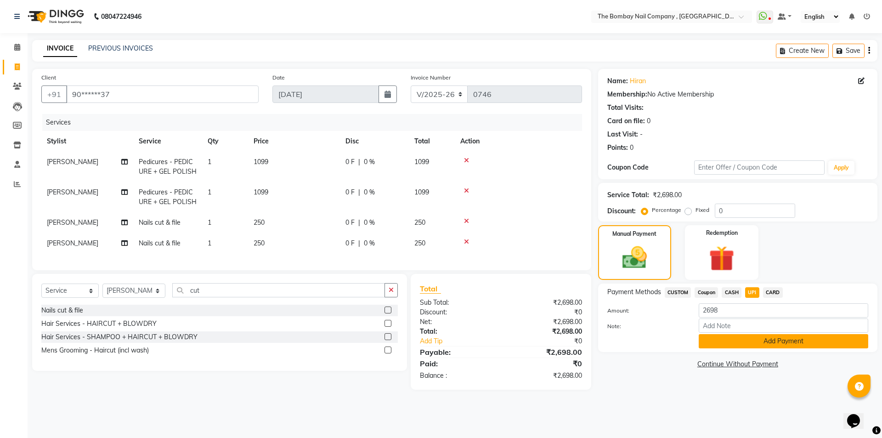
click at [781, 344] on button "Add Payment" at bounding box center [782, 341] width 169 height 14
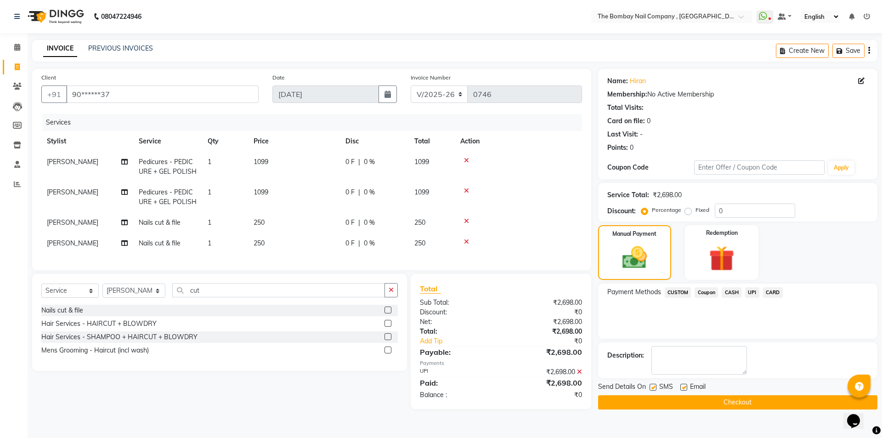
drag, startPoint x: 745, startPoint y: 401, endPoint x: 755, endPoint y: 395, distance: 11.3
click at [745, 402] on button "Checkout" at bounding box center [737, 402] width 279 height 14
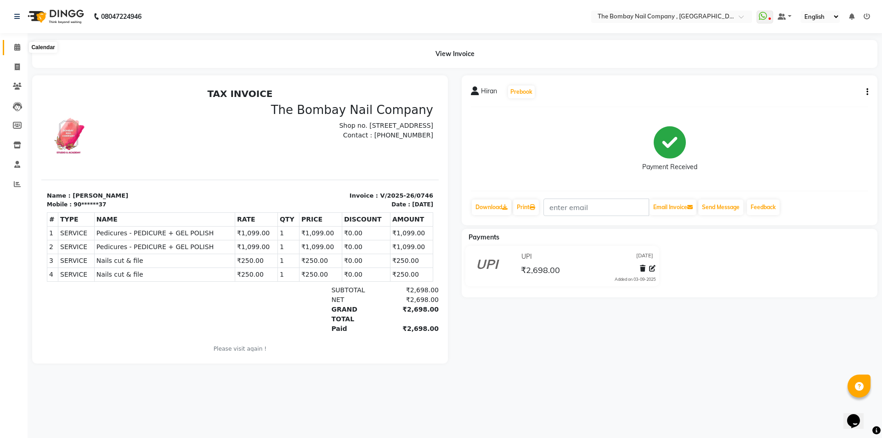
click at [12, 48] on span at bounding box center [17, 47] width 16 height 11
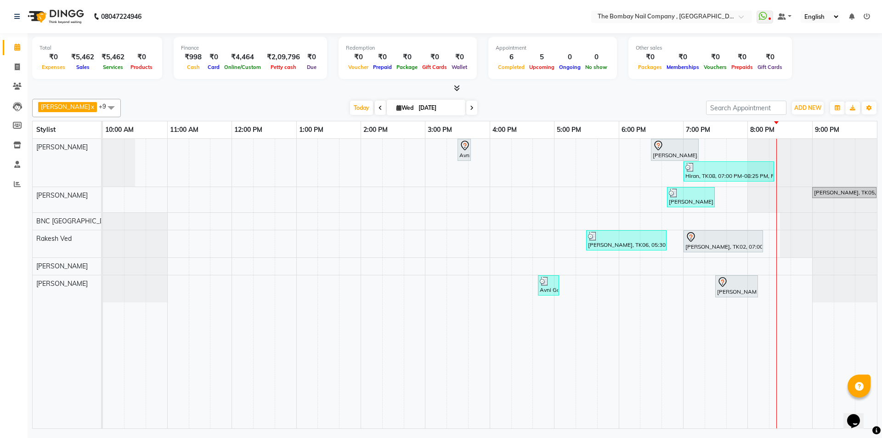
click at [102, 106] on span at bounding box center [111, 107] width 18 height 17
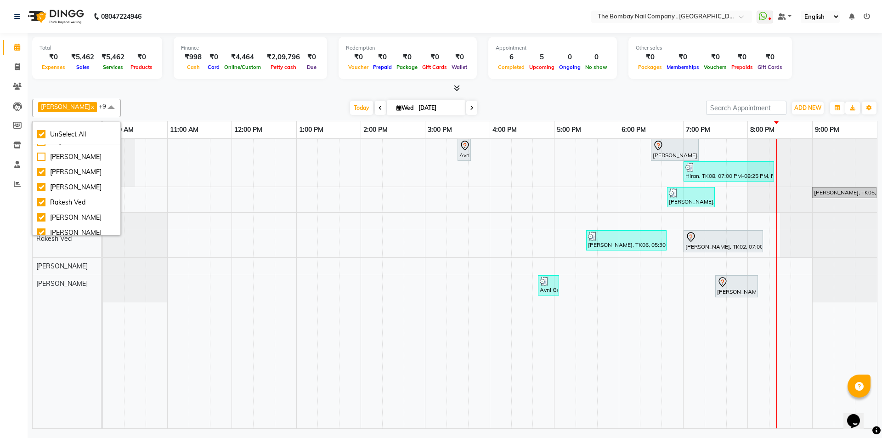
scroll to position [71, 0]
click at [65, 213] on div "[PERSON_NAME]" at bounding box center [76, 212] width 79 height 10
checkbox input "false"
checkbox input "true"
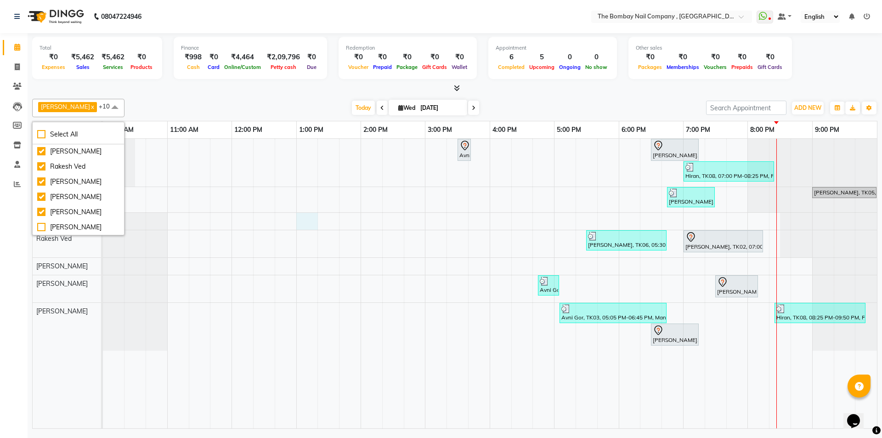
click at [310, 213] on div "Avni Gor, TK01, 03:30 PM-03:40 PM, Removals - Gel Polish Hiran, TK04, 06:30 PM-…" at bounding box center [490, 283] width 774 height 289
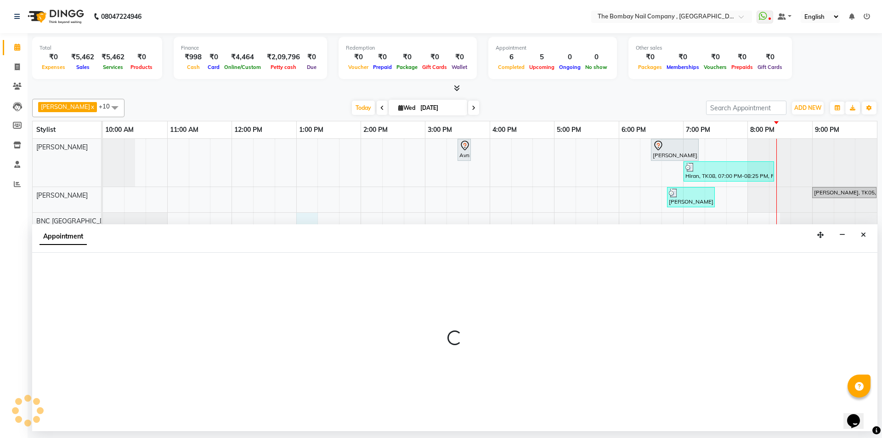
select select "71118"
select select "780"
select select "tentative"
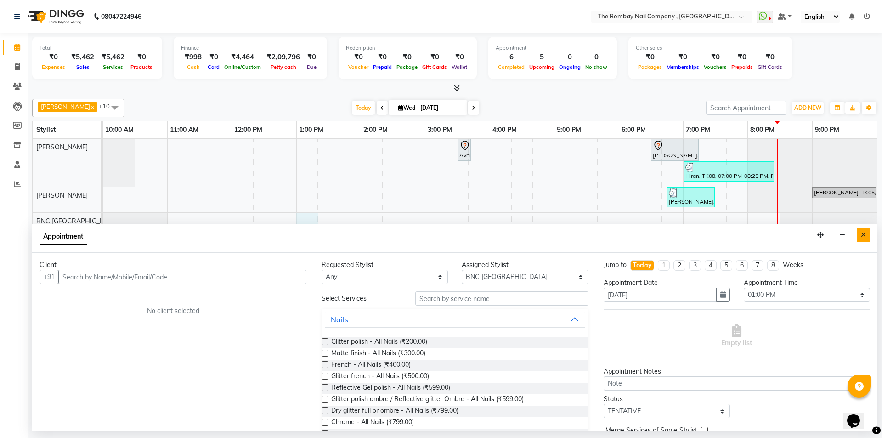
click at [868, 234] on button "Close" at bounding box center [862, 235] width 13 height 14
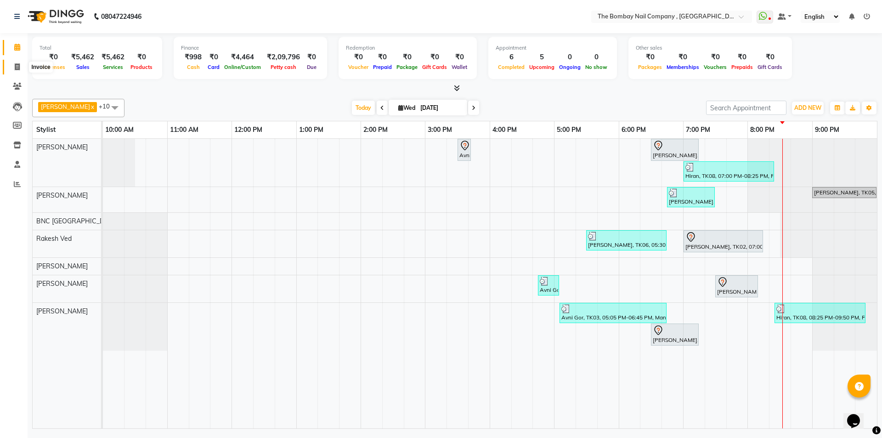
click at [18, 67] on icon at bounding box center [17, 66] width 5 height 7
select select "service"
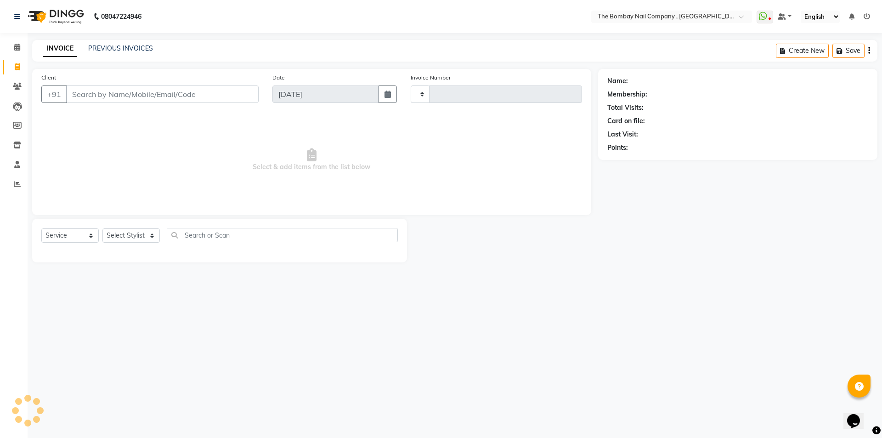
type input "0747"
select select "7684"
click at [94, 89] on input "Client" at bounding box center [162, 93] width 192 height 17
click at [95, 97] on input "Client" at bounding box center [162, 93] width 192 height 17
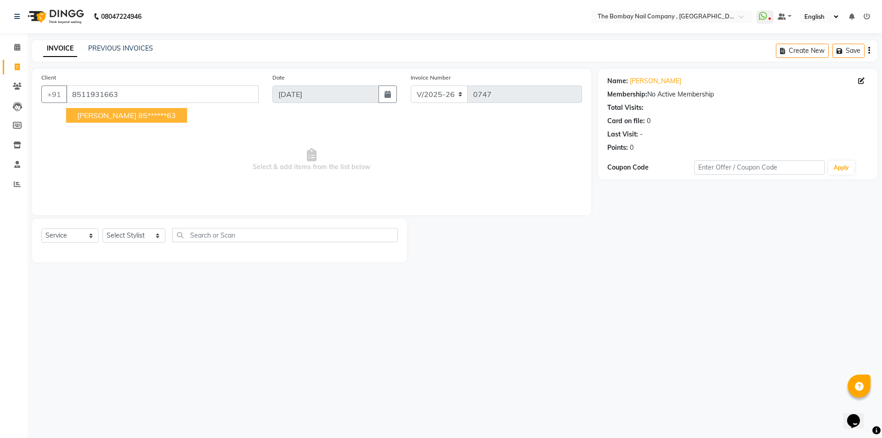
click at [81, 111] on span "[PERSON_NAME]" at bounding box center [106, 115] width 59 height 9
type input "85******63"
click at [117, 229] on select "Select Stylist BNC [GEOGRAPHIC_DATA] [PERSON_NAME] Krishna [PERSON_NAME] [PERSO…" at bounding box center [133, 235] width 63 height 14
select select "89334"
click at [102, 228] on select "Select Stylist BNC [GEOGRAPHIC_DATA] [PERSON_NAME] Krishna [PERSON_NAME] [PERSO…" at bounding box center [133, 235] width 63 height 14
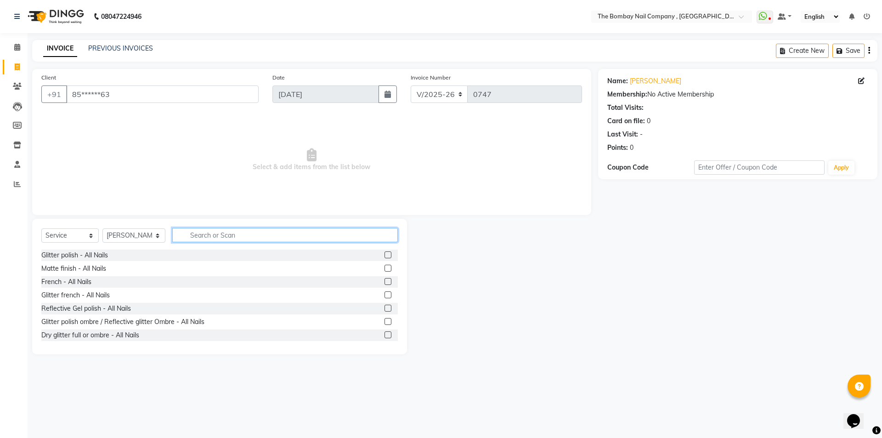
click at [204, 234] on input "text" at bounding box center [285, 235] width 226 height 14
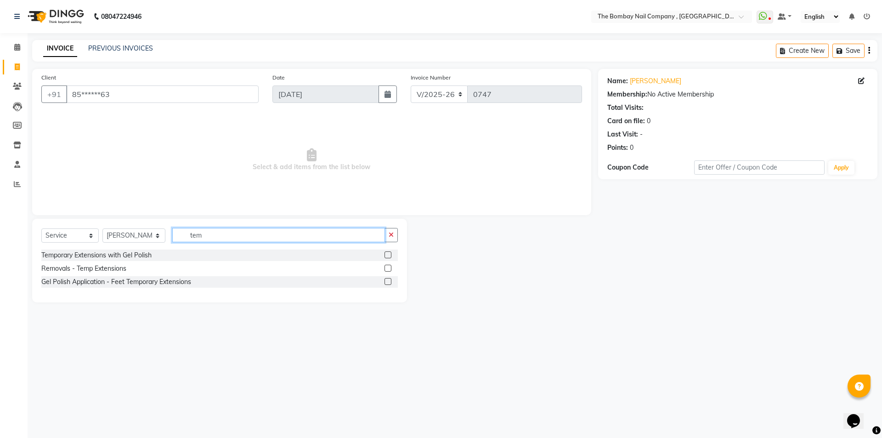
type input "tem"
click at [389, 256] on label at bounding box center [387, 254] width 7 height 7
click at [389, 256] on input "checkbox" at bounding box center [387, 255] width 6 height 6
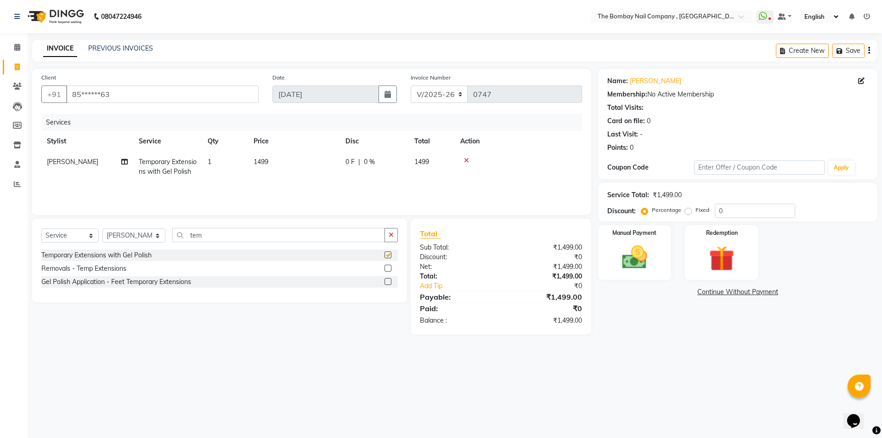
checkbox input "false"
click at [357, 161] on div "0 F | 0 %" at bounding box center [374, 162] width 58 height 10
select select "89334"
click at [398, 163] on input "0" at bounding box center [403, 164] width 28 height 14
type input "200"
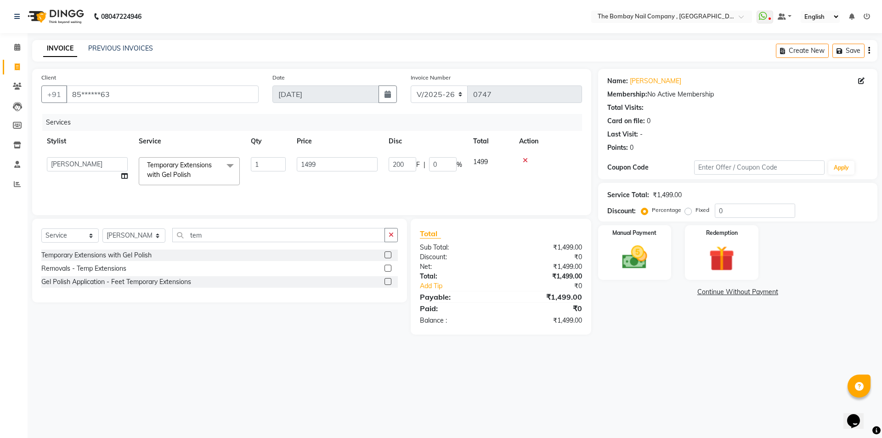
click at [403, 173] on td "200 F | 0 %" at bounding box center [425, 171] width 84 height 39
select select "89334"
drag, startPoint x: 594, startPoint y: 237, endPoint x: 628, endPoint y: 255, distance: 37.8
click at [616, 251] on div "Manual Payment Redemption" at bounding box center [737, 252] width 293 height 55
click at [636, 269] on img at bounding box center [634, 257] width 43 height 30
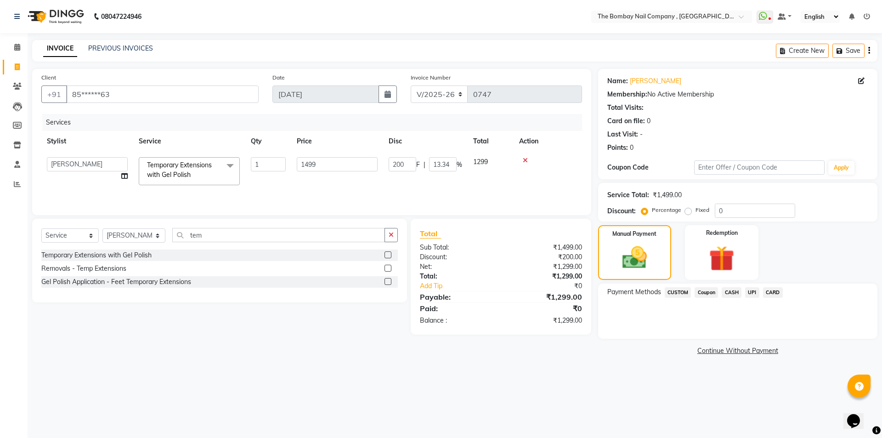
click at [753, 292] on span "UPI" at bounding box center [752, 292] width 14 height 11
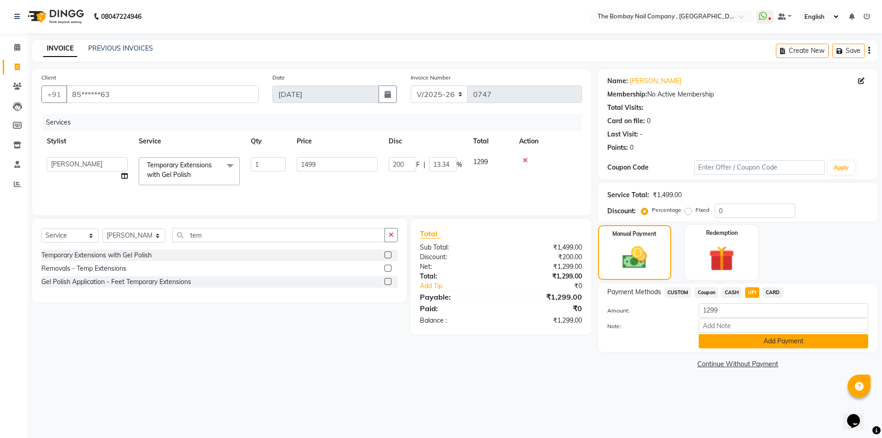
click at [751, 338] on button "Add Payment" at bounding box center [782, 341] width 169 height 14
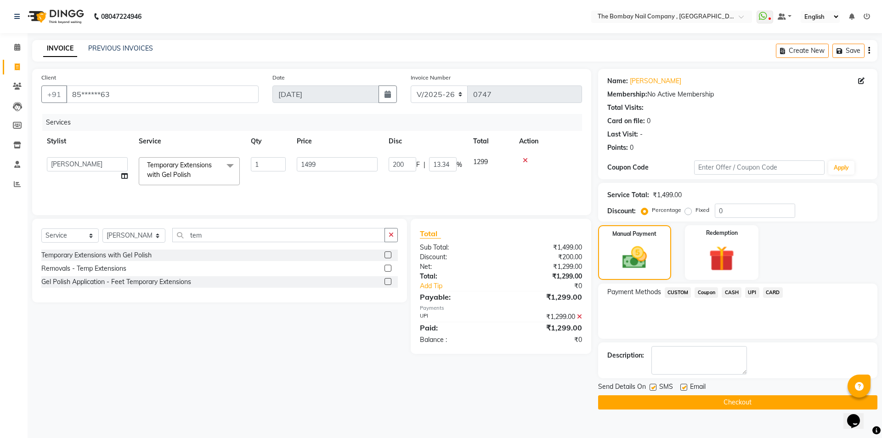
click at [684, 411] on main "INVOICE PREVIOUS INVOICES Create New Save Client +91 85******63 Date [DATE] Inv…" at bounding box center [455, 231] width 854 height 383
click at [767, 398] on button "Checkout" at bounding box center [737, 402] width 279 height 14
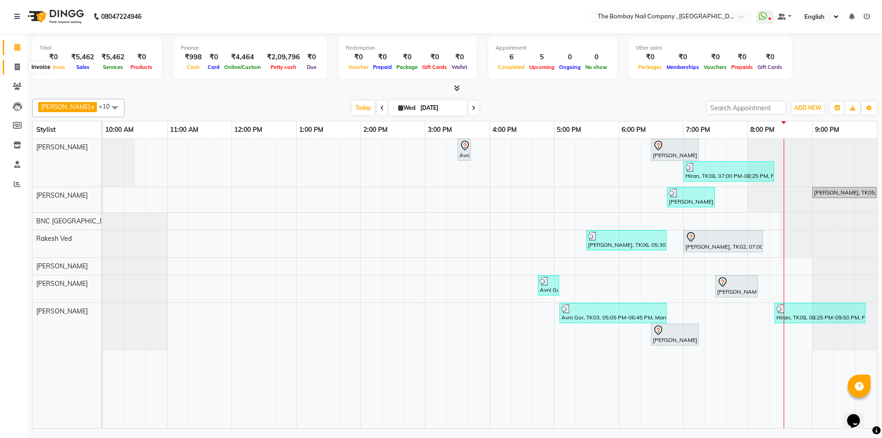
click at [15, 67] on icon at bounding box center [17, 66] width 5 height 7
select select "7684"
select select "service"
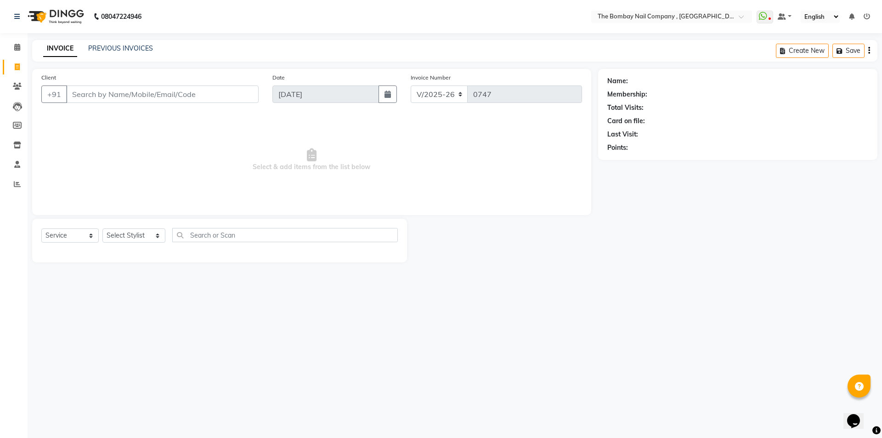
click at [179, 98] on input "Client" at bounding box center [162, 93] width 192 height 17
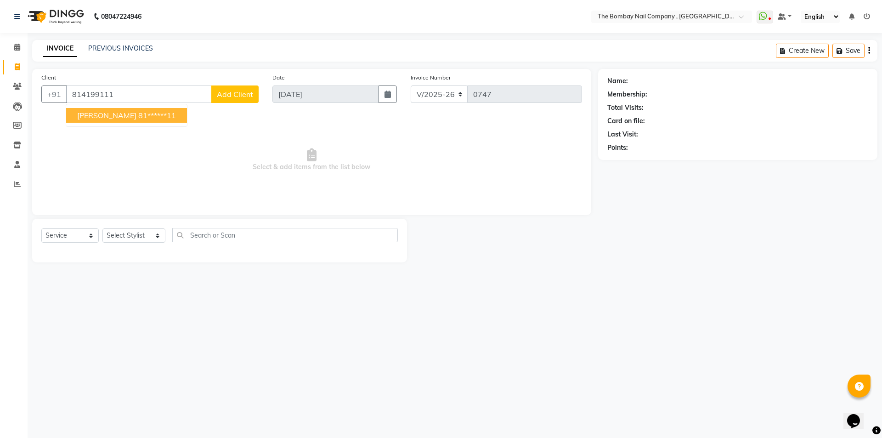
click at [138, 114] on ngb-highlight "81******11" at bounding box center [157, 115] width 38 height 9
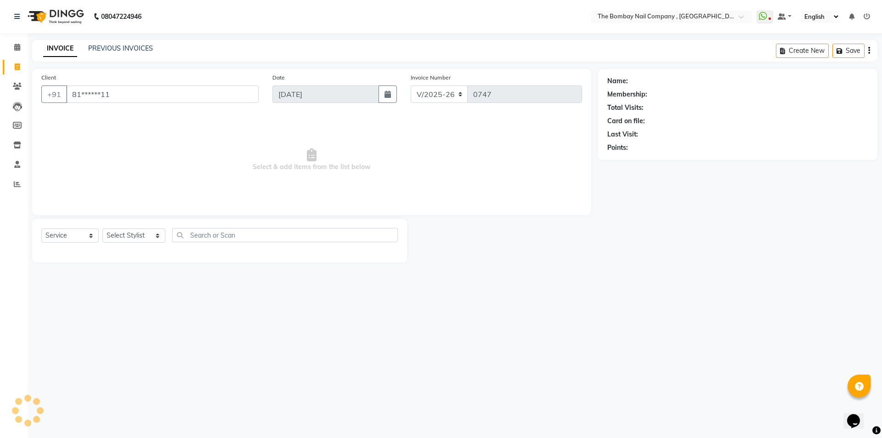
type input "81******11"
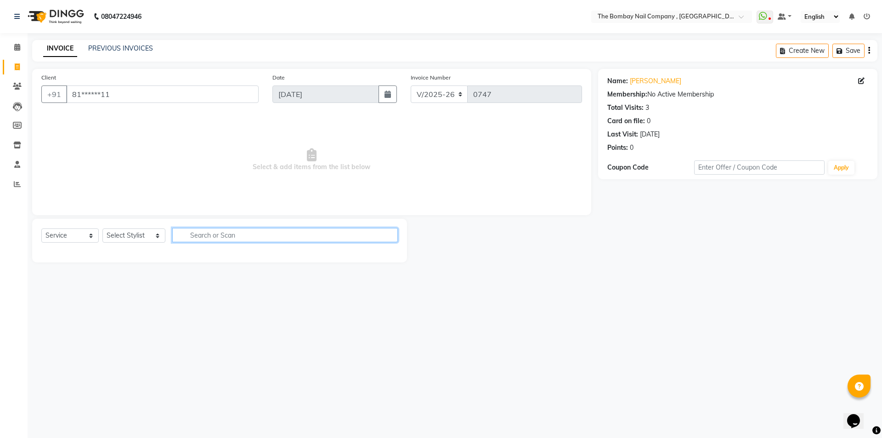
click at [250, 229] on input "text" at bounding box center [285, 235] width 226 height 14
drag, startPoint x: 125, startPoint y: 231, endPoint x: 128, endPoint y: 240, distance: 8.6
click at [125, 232] on select "Select Stylist BNC [GEOGRAPHIC_DATA] [PERSON_NAME] Krishna [PERSON_NAME] [PERSO…" at bounding box center [133, 235] width 63 height 14
select select "71361"
click at [102, 228] on select "Select Stylist BNC [GEOGRAPHIC_DATA] [PERSON_NAME] Krishna [PERSON_NAME] [PERSO…" at bounding box center [133, 235] width 63 height 14
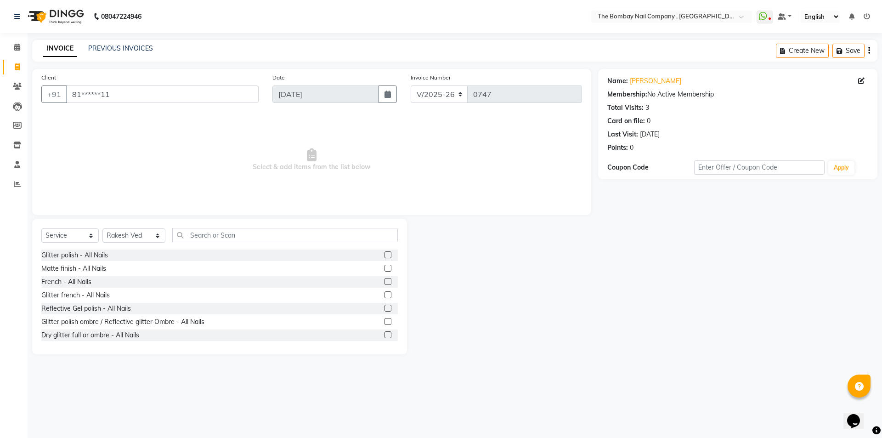
click at [216, 227] on div "Select Service Product Membership Package Voucher Prepaid Gift Card Select Styl…" at bounding box center [219, 286] width 375 height 135
click at [217, 232] on input "text" at bounding box center [285, 235] width 226 height 14
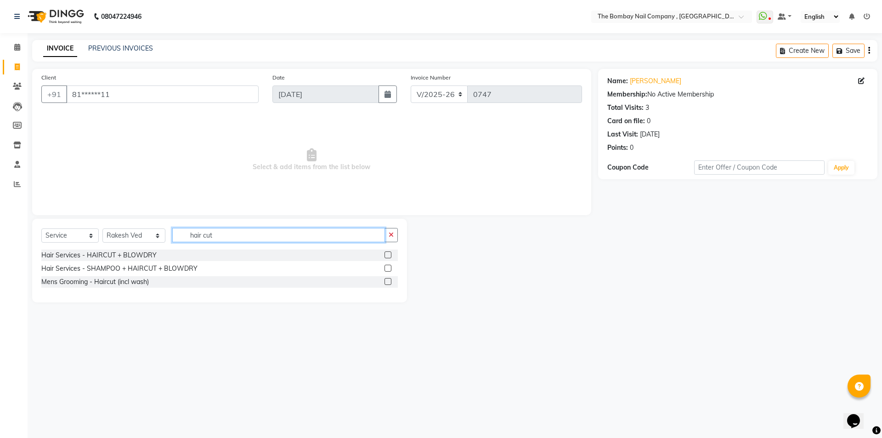
type input "hair cut"
click at [390, 267] on label at bounding box center [387, 268] width 7 height 7
click at [390, 267] on input "checkbox" at bounding box center [387, 268] width 6 height 6
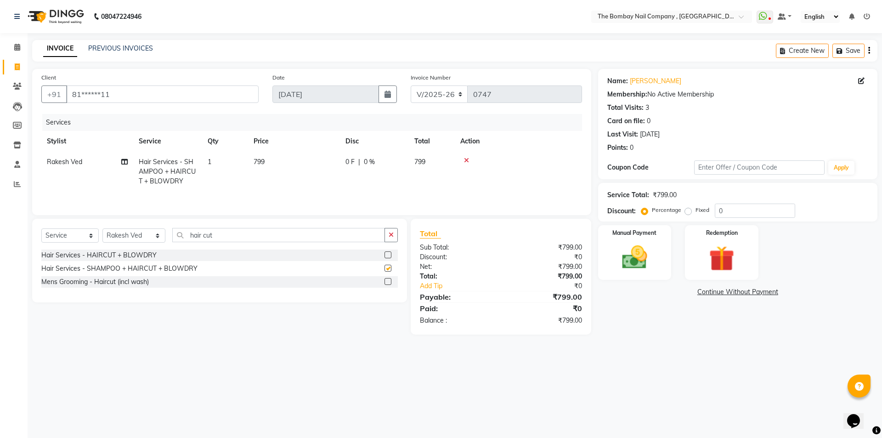
checkbox input "false"
click at [354, 164] on span "0 F" at bounding box center [349, 162] width 9 height 10
select select "71361"
click at [401, 163] on input "0" at bounding box center [403, 164] width 28 height 14
type input "200"
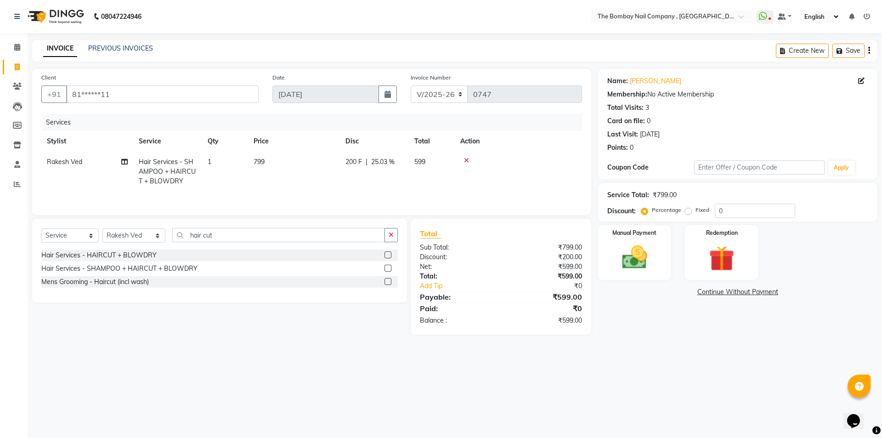
click at [400, 178] on td "200 F | 25.03 %" at bounding box center [374, 172] width 69 height 40
select select "71361"
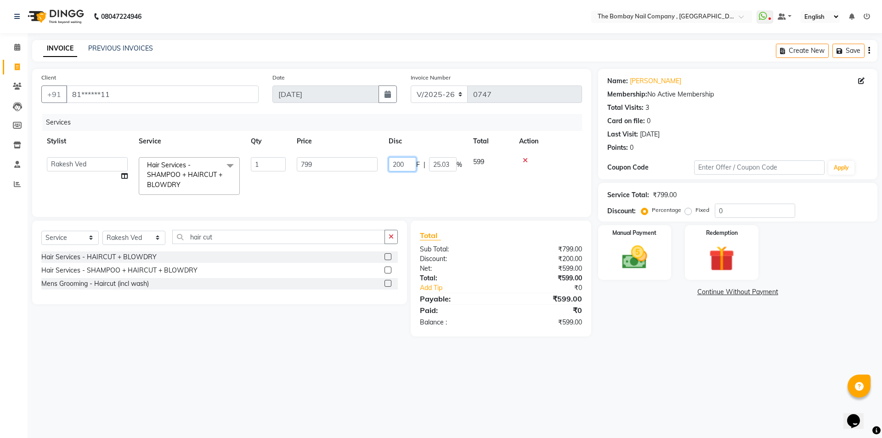
click at [405, 163] on input "200" at bounding box center [403, 164] width 28 height 14
type input "2"
type input "300"
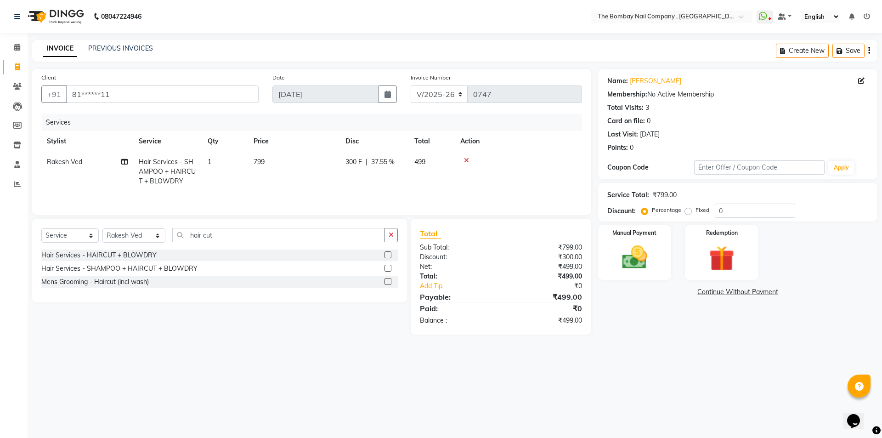
click at [411, 176] on tr "Rakesh Ved Hair Services - SHAMPOO + HAIRCUT + BLOWDRY 1 799 300 F | 37.55 % 499" at bounding box center [311, 172] width 541 height 40
click at [649, 258] on img at bounding box center [634, 257] width 43 height 30
click at [726, 296] on span "CASH" at bounding box center [731, 292] width 20 height 11
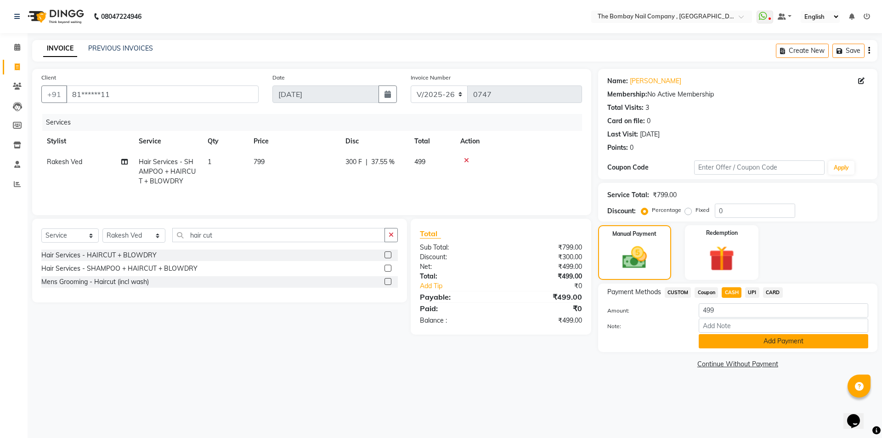
click at [732, 336] on button "Add Payment" at bounding box center [782, 341] width 169 height 14
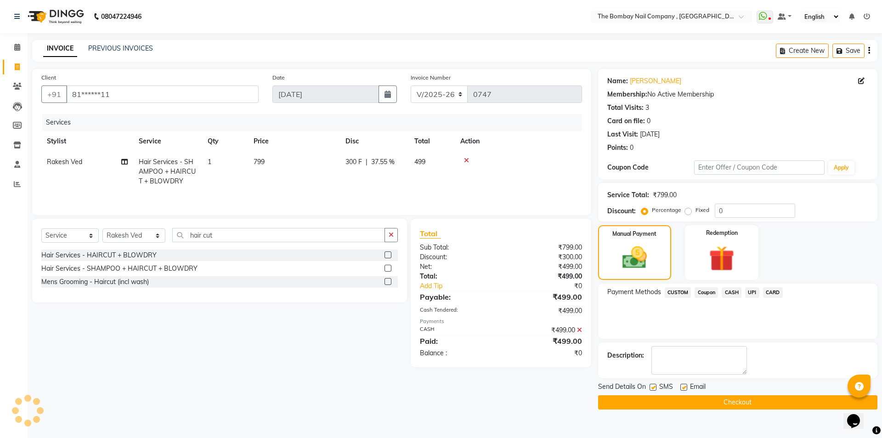
click at [689, 404] on button "Checkout" at bounding box center [737, 402] width 279 height 14
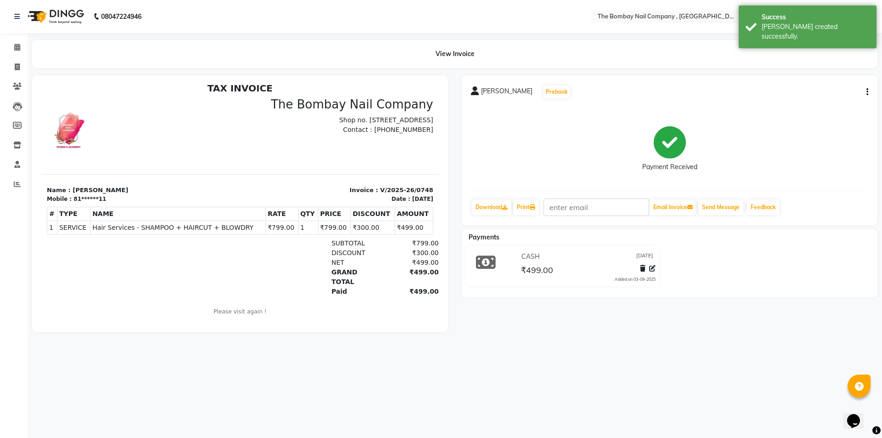
scroll to position [7, 0]
click at [19, 44] on icon at bounding box center [17, 47] width 6 height 7
